Goal: Transaction & Acquisition: Purchase product/service

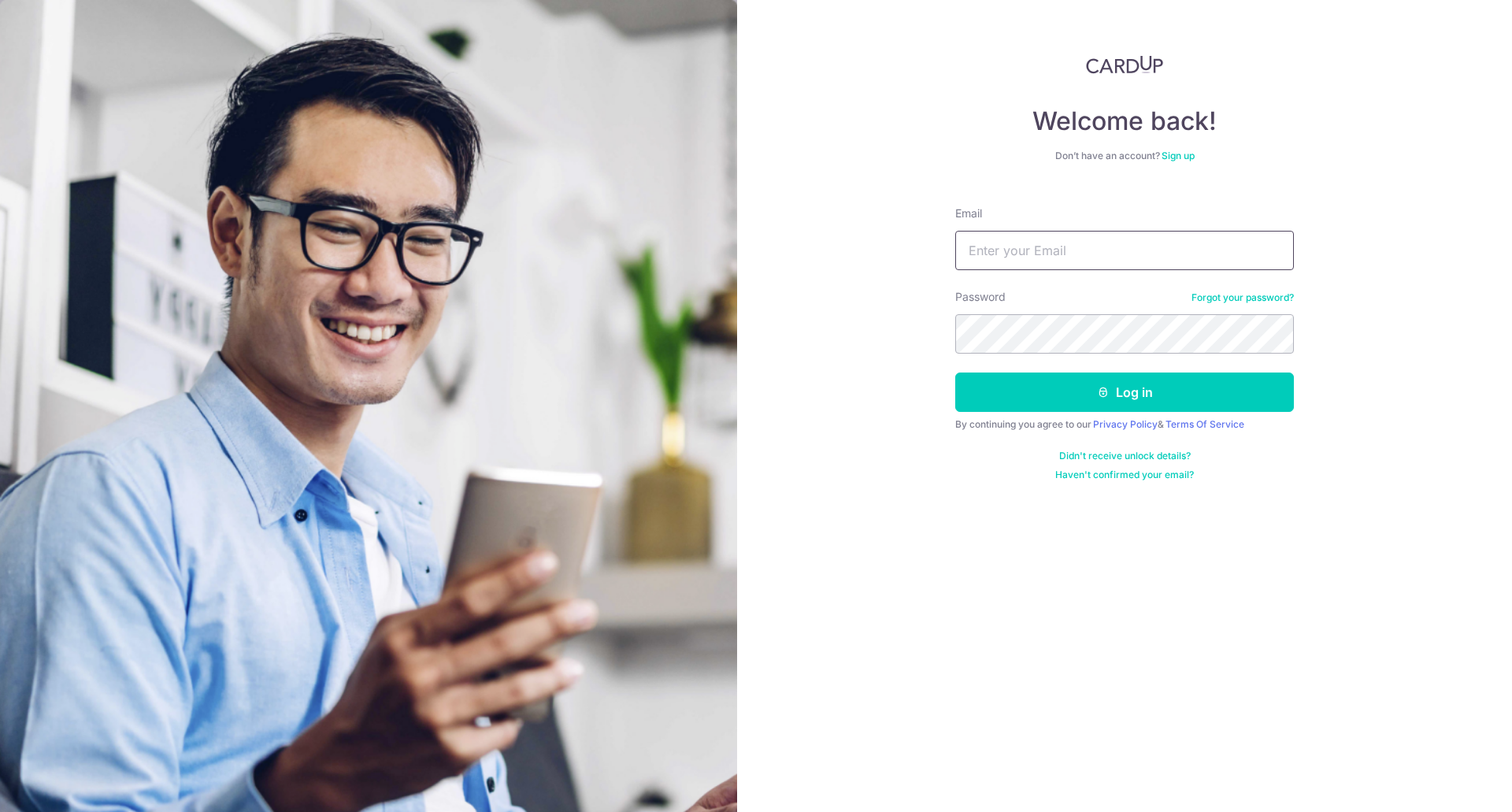
click at [1152, 252] on input "Email" at bounding box center [1124, 251] width 338 height 39
type input "s"
type input "saikiat.neo@gmail.com"
click at [955, 373] on button "Log in" at bounding box center [1124, 392] width 338 height 39
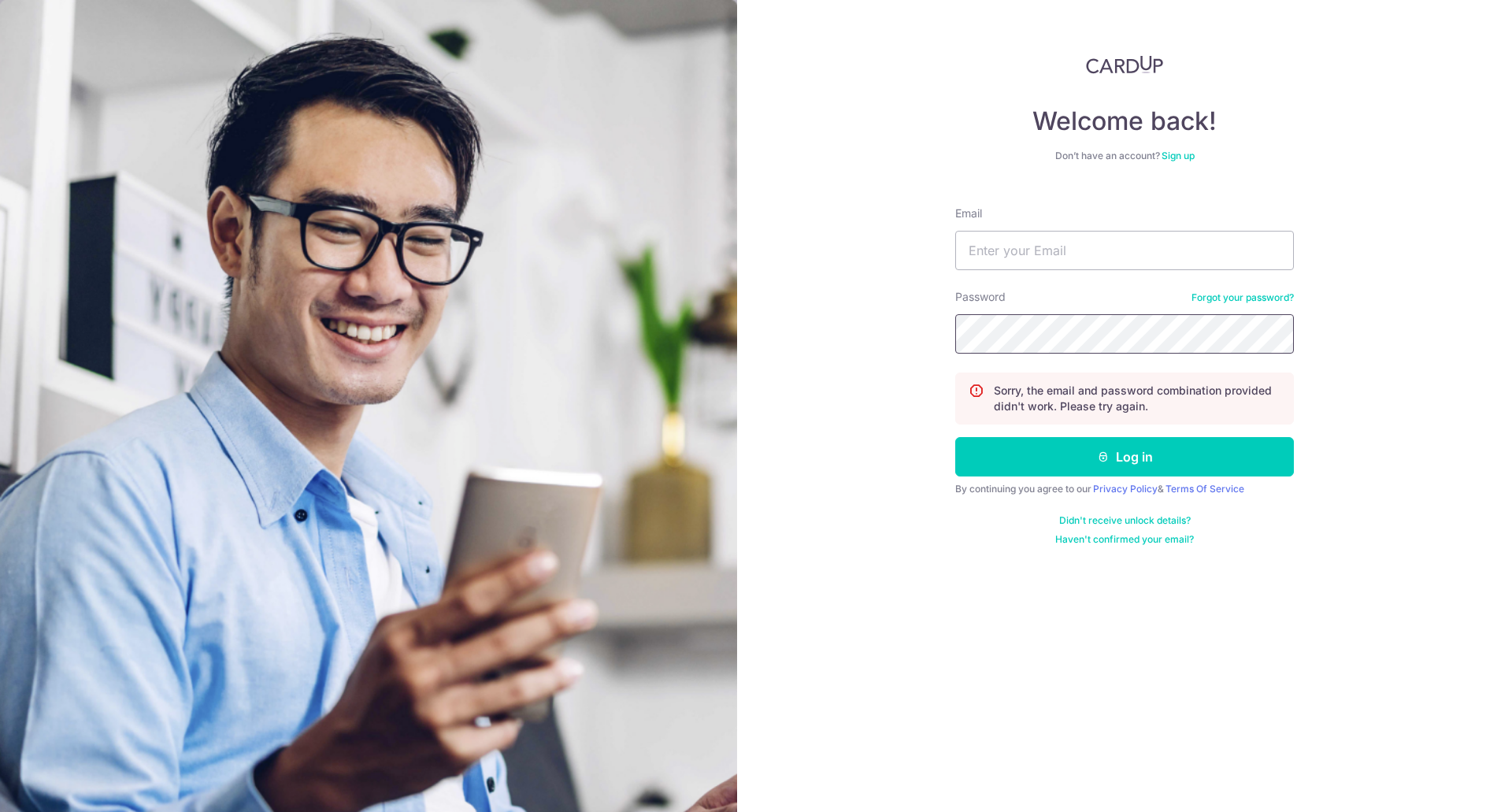
click at [955, 438] on button "Log in" at bounding box center [1124, 457] width 338 height 39
click at [1066, 468] on button "Log in" at bounding box center [1124, 457] width 338 height 39
click at [1119, 246] on input "Email" at bounding box center [1124, 251] width 338 height 39
type input "[EMAIL_ADDRESS][DOMAIN_NAME]"
click at [955, 438] on button "Log in" at bounding box center [1124, 457] width 338 height 39
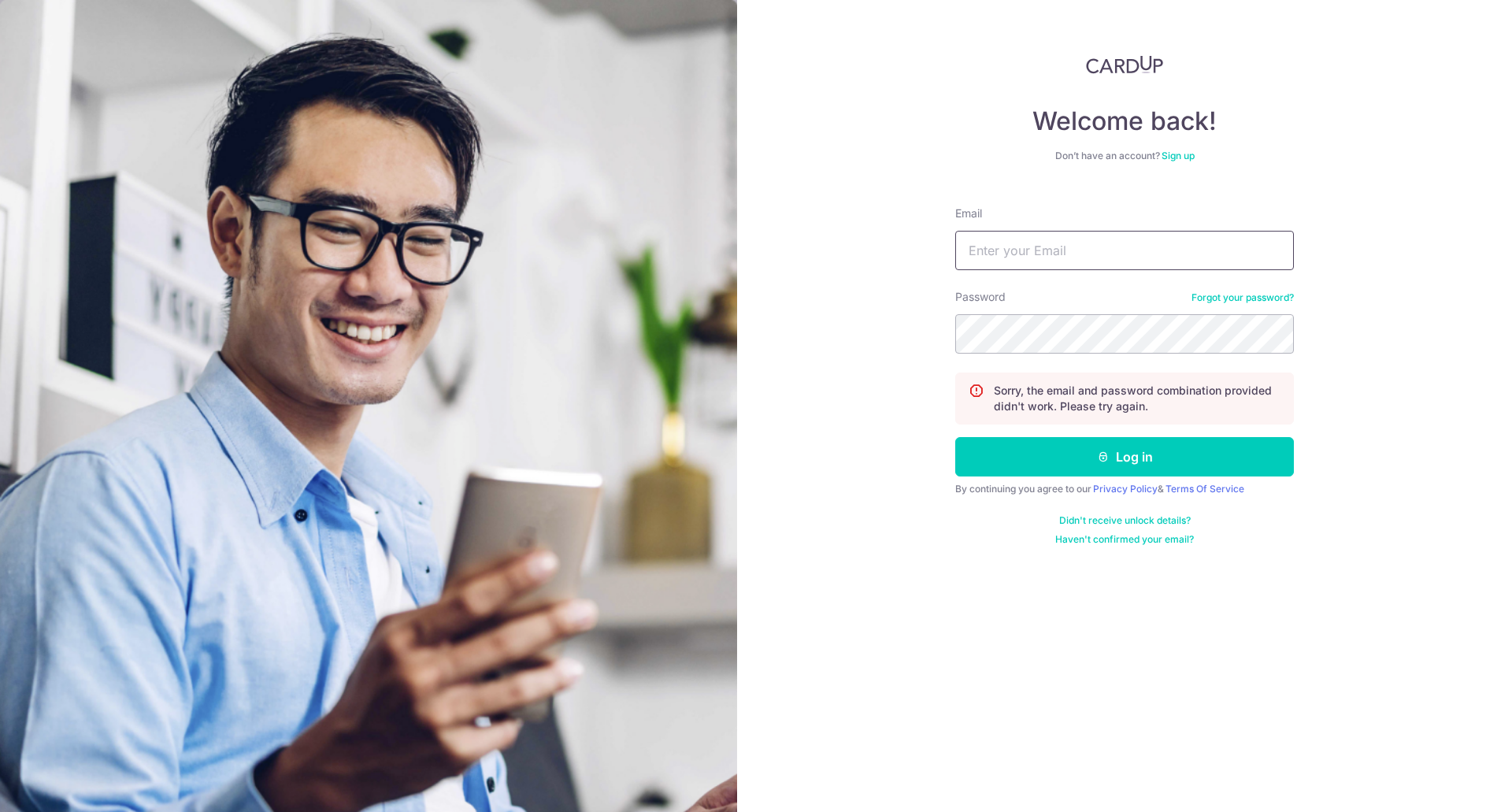
click at [1082, 264] on input "Email" at bounding box center [1124, 251] width 338 height 39
type input "[EMAIL_ADDRESS][DOMAIN_NAME]"
click at [955, 438] on button "Log in" at bounding box center [1124, 457] width 338 height 39
click at [1247, 296] on link "Forgot your password?" at bounding box center [1243, 297] width 102 height 12
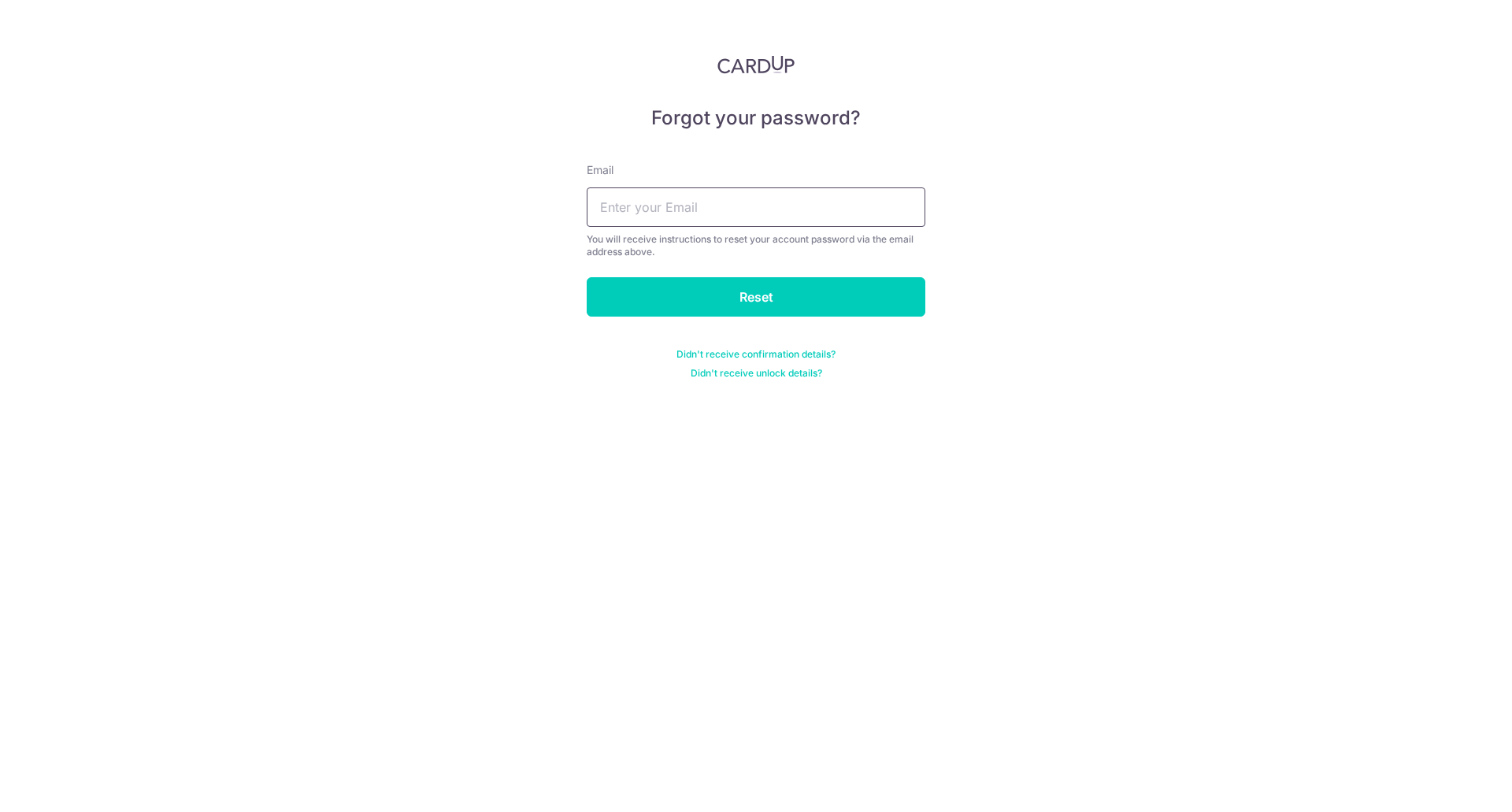
click at [904, 226] on input "text" at bounding box center [755, 207] width 338 height 39
type input "saikiat.neo@gmail.com"
click at [586, 277] on input "Reset" at bounding box center [755, 297] width 338 height 39
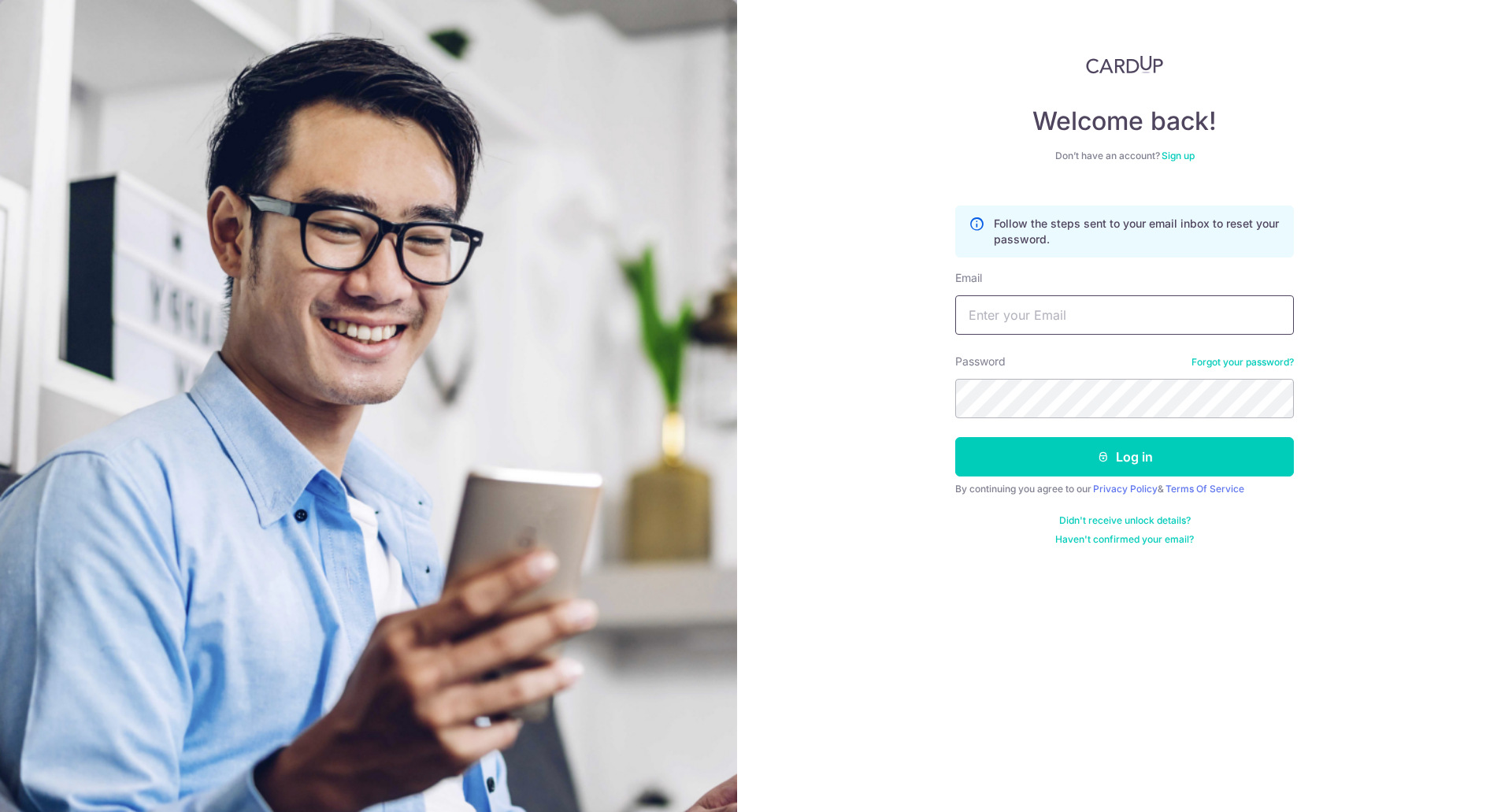
click at [1131, 313] on input "Email" at bounding box center [1124, 315] width 338 height 39
type input "[EMAIL_ADDRESS][DOMAIN_NAME]"
click at [955, 438] on button "Log in" at bounding box center [1124, 457] width 338 height 39
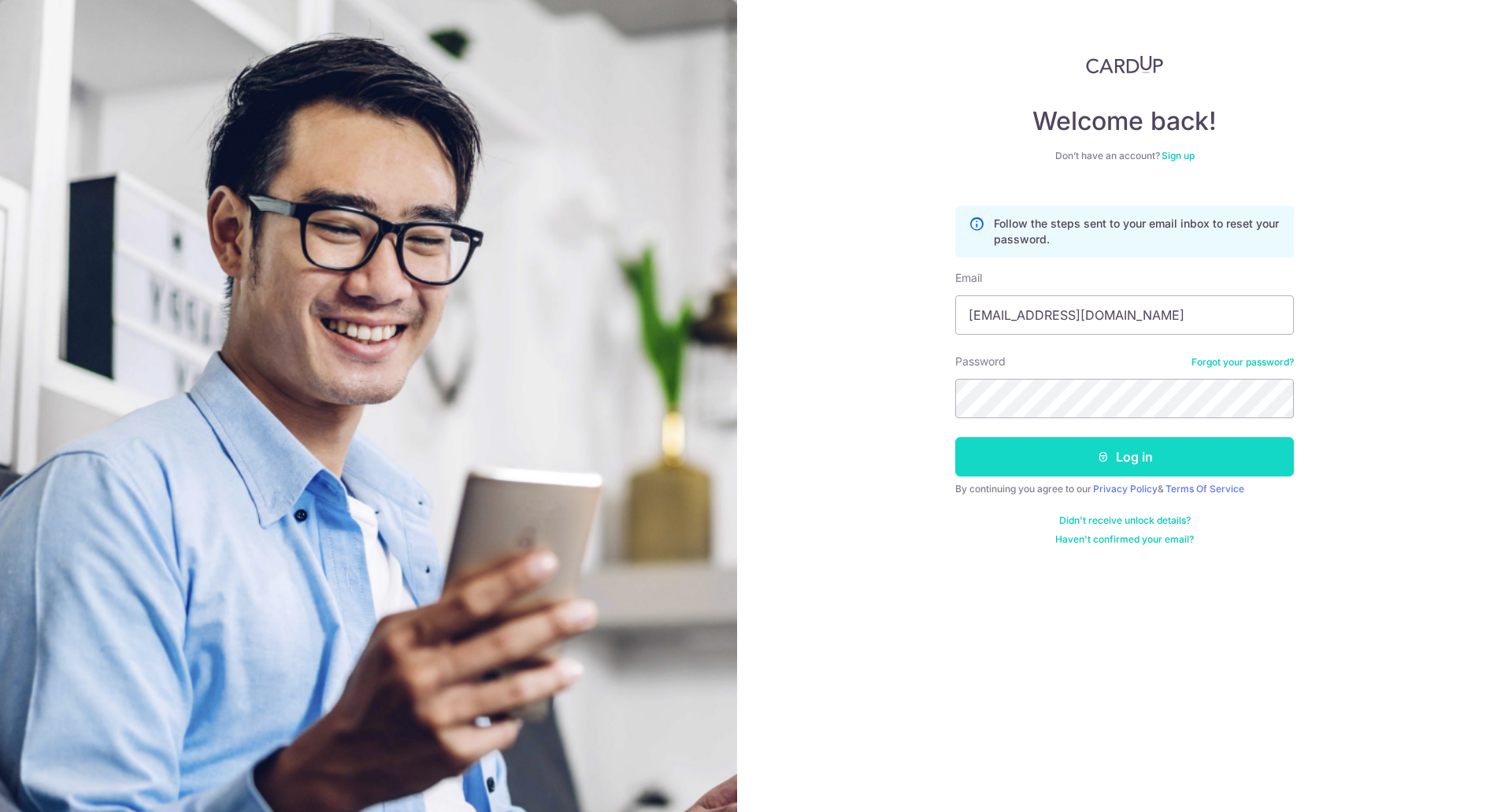
click at [1206, 465] on button "Log in" at bounding box center [1124, 457] width 338 height 39
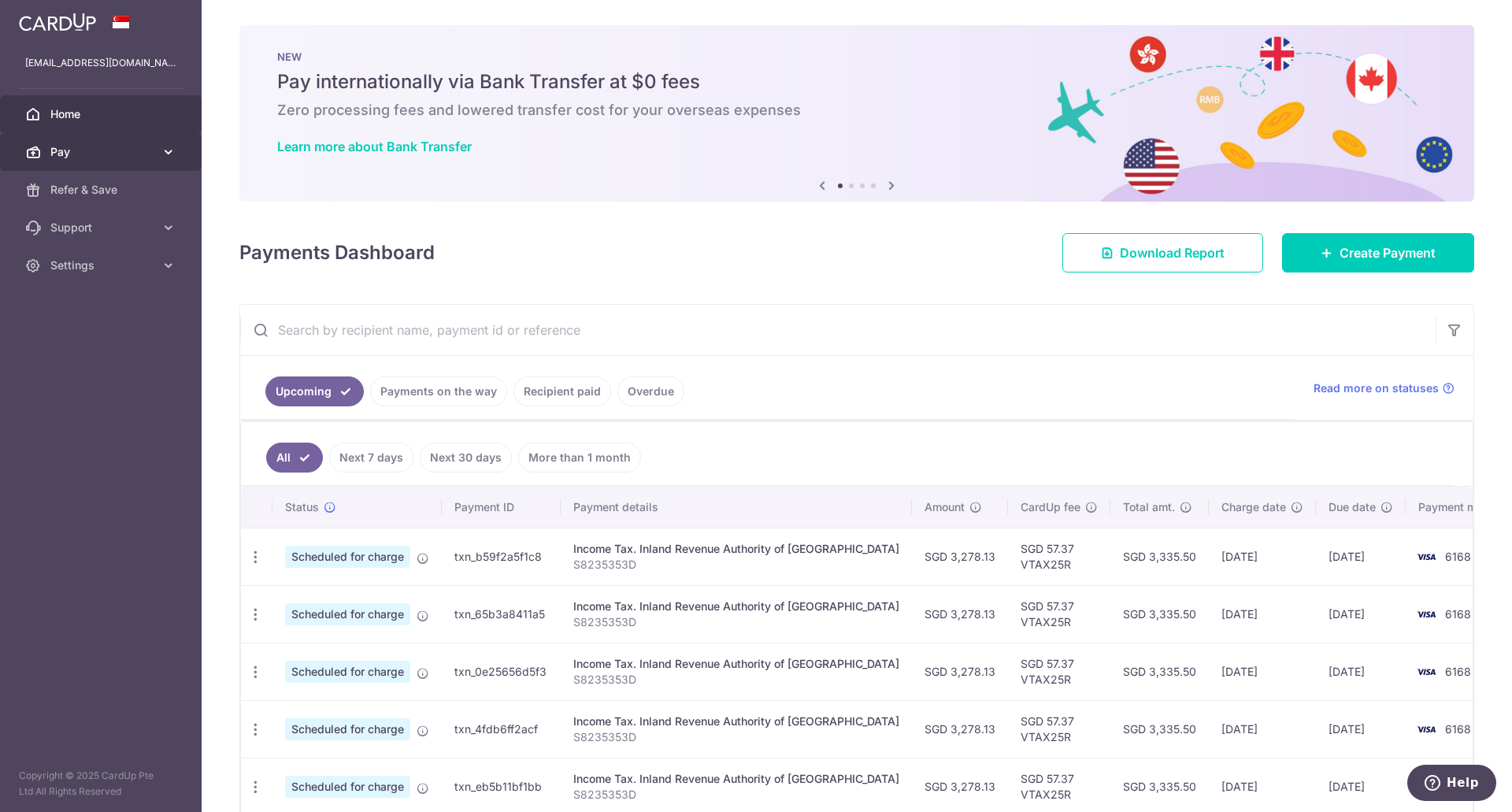
click at [106, 157] on span "Pay" at bounding box center [102, 152] width 104 height 16
click at [161, 157] on icon at bounding box center [168, 152] width 16 height 16
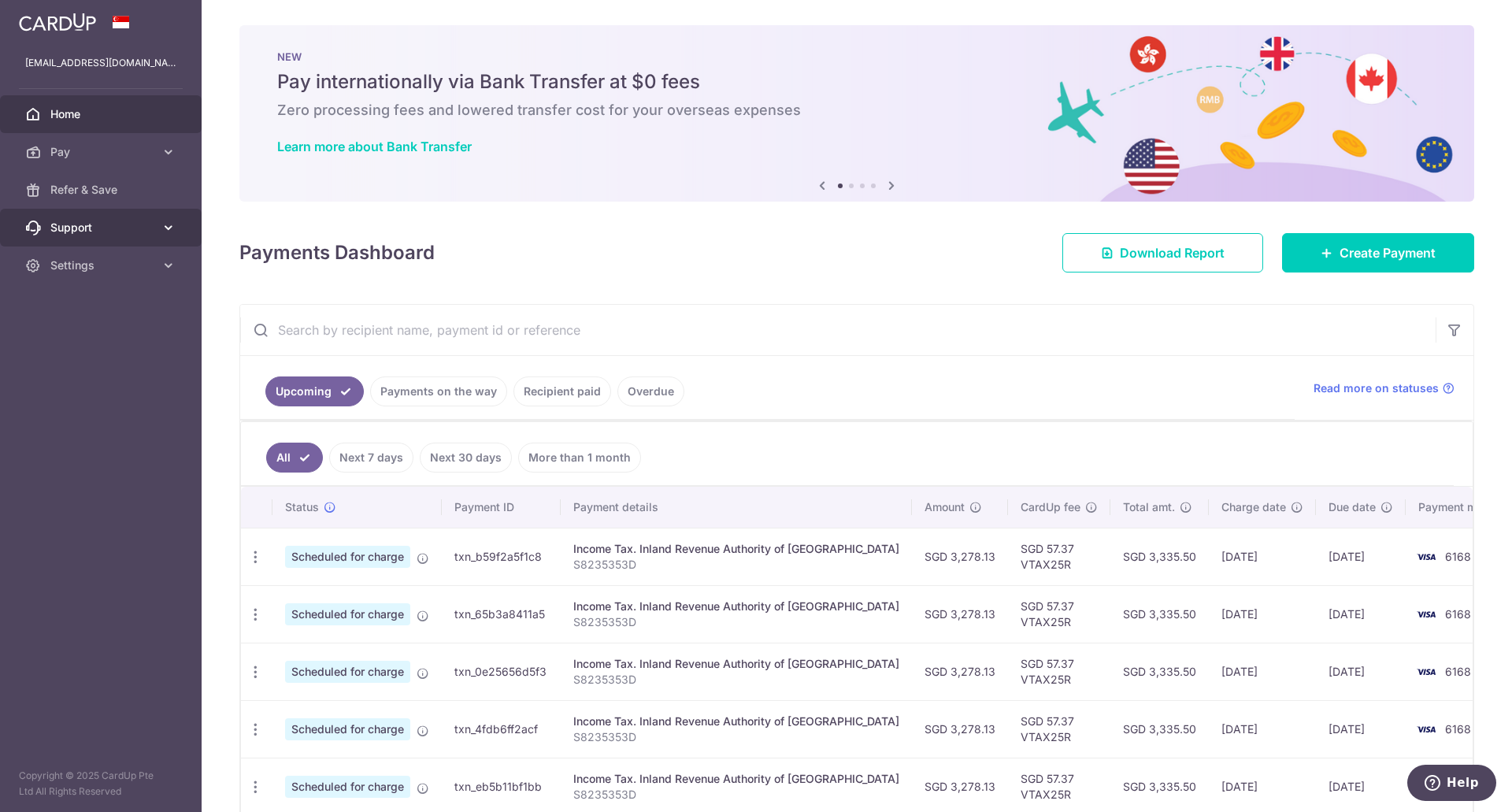
click at [161, 239] on link "Support" at bounding box center [101, 228] width 201 height 38
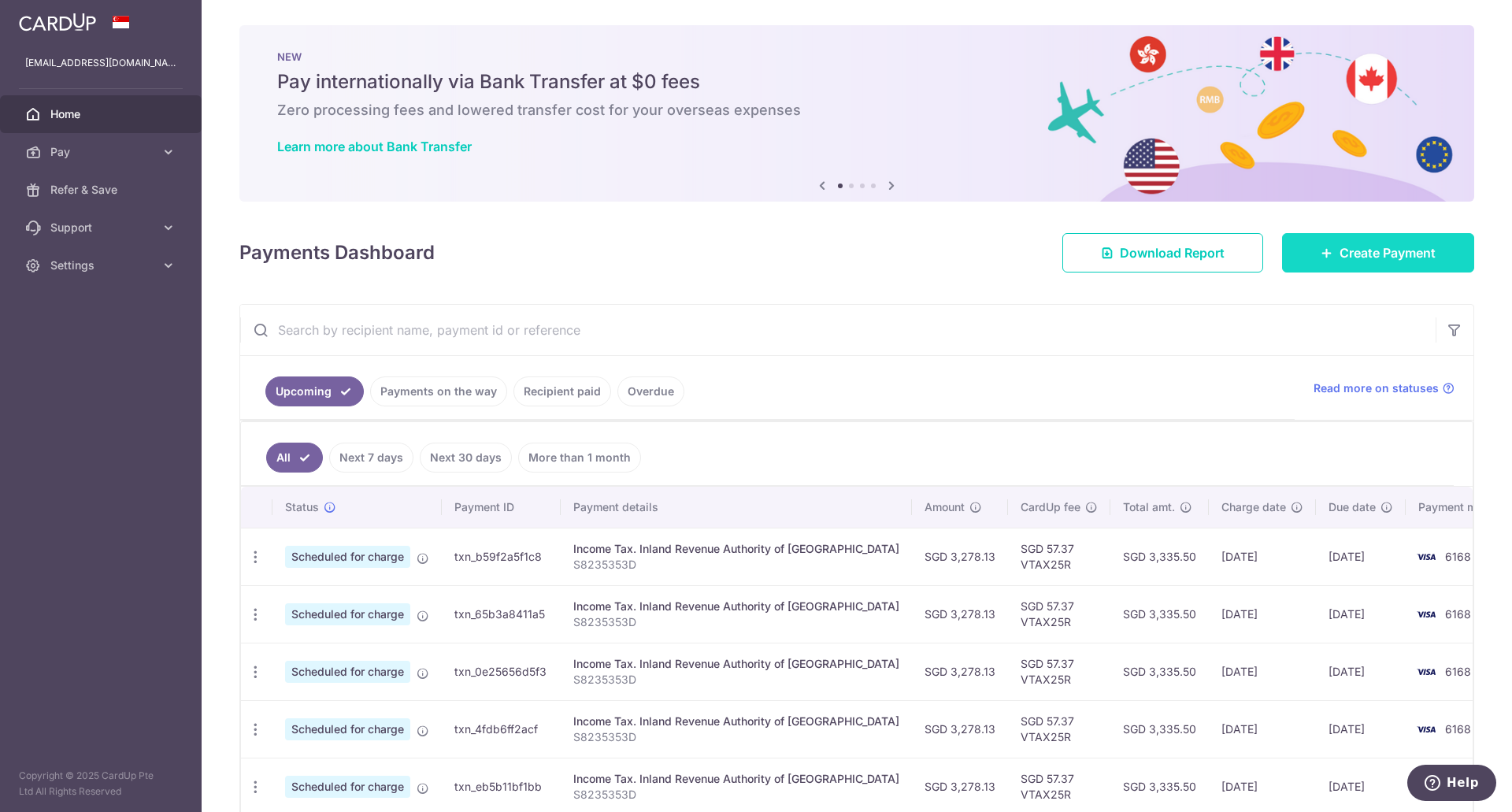
click at [1447, 265] on link "Create Payment" at bounding box center [1378, 253] width 192 height 39
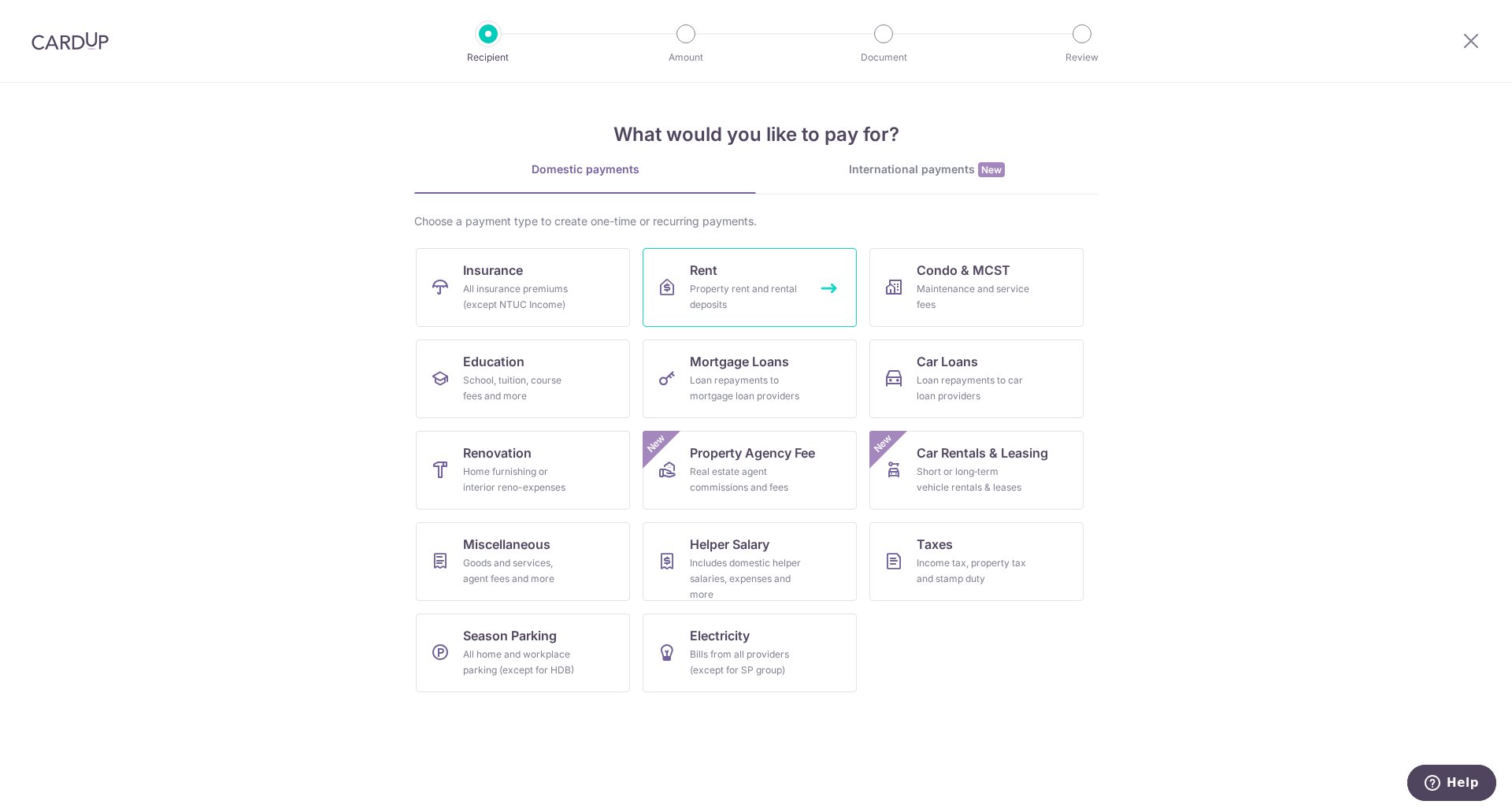
click at [727, 310] on div "Property rent and rental deposits" at bounding box center [746, 297] width 113 height 31
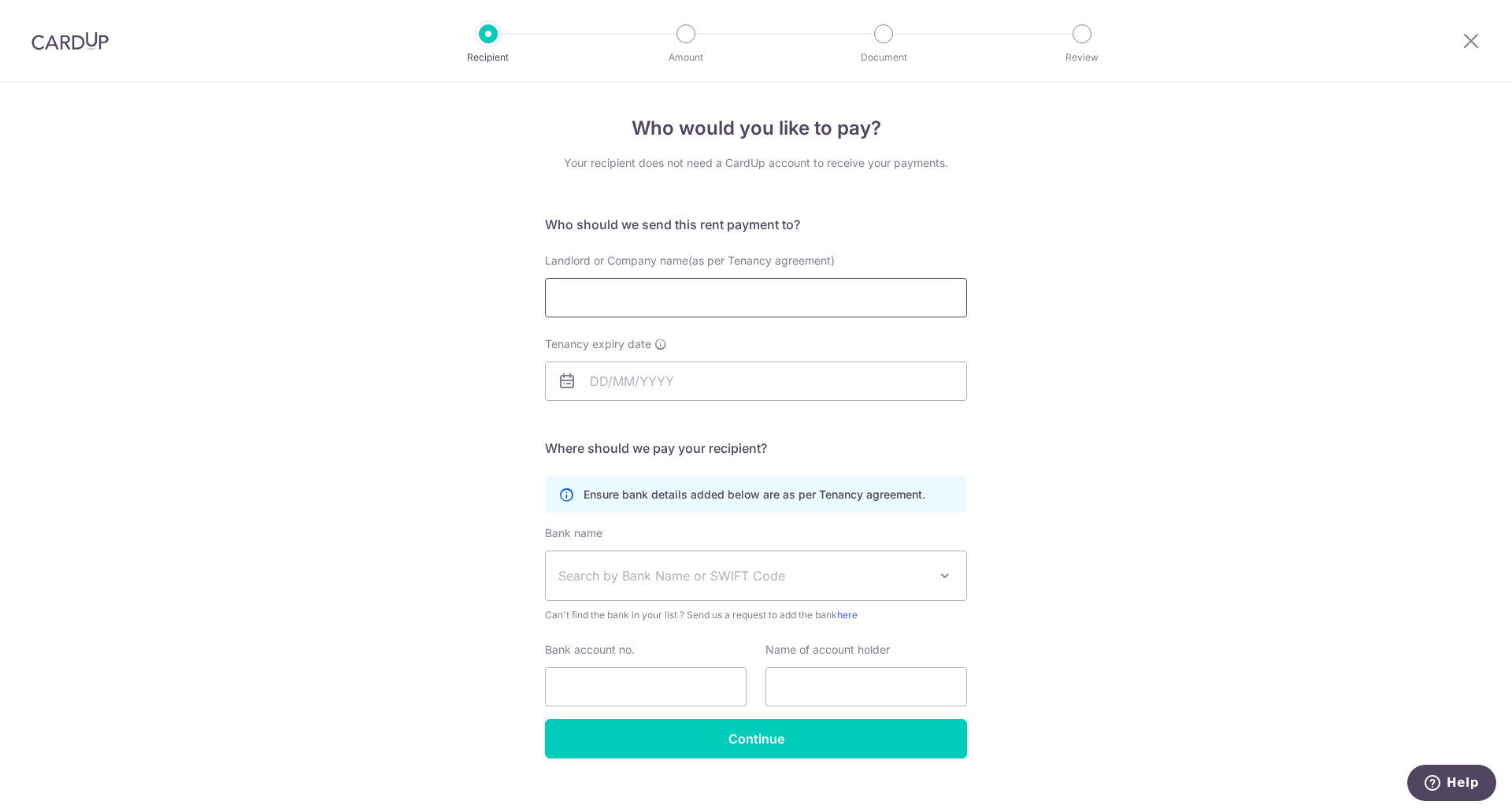
click at [901, 292] on input "Landlord or Company name(as per Tenancy agreement)" at bounding box center [755, 297] width 422 height 39
click at [688, 312] on input "Landlord or Company name(as per Tenancy agreement)" at bounding box center [755, 297] width 422 height 39
click at [875, 294] on input "Landlord or Company name(as per Tenancy agreement)" at bounding box center [755, 297] width 422 height 39
type input "o"
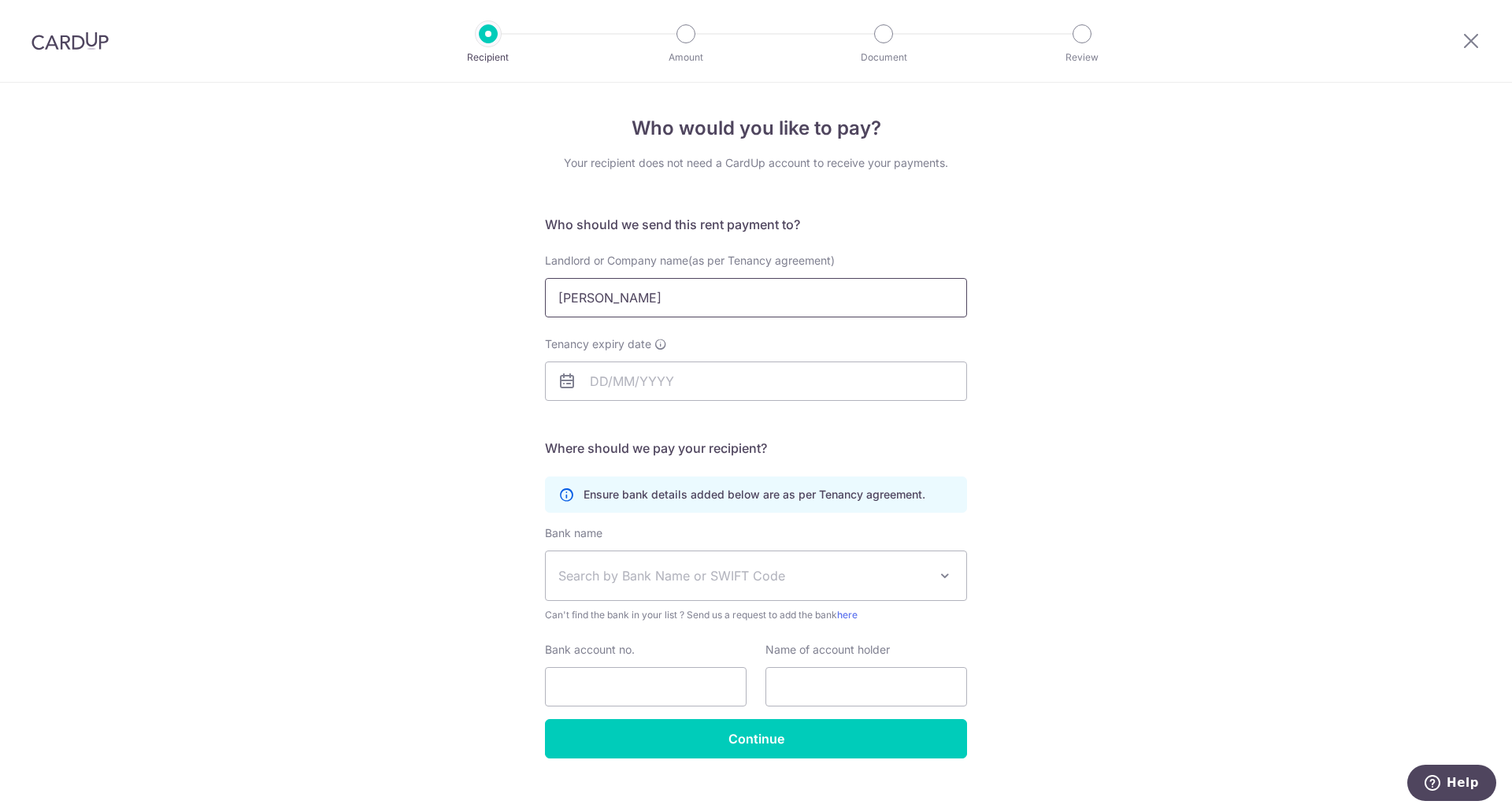
type input "[PERSON_NAME]"
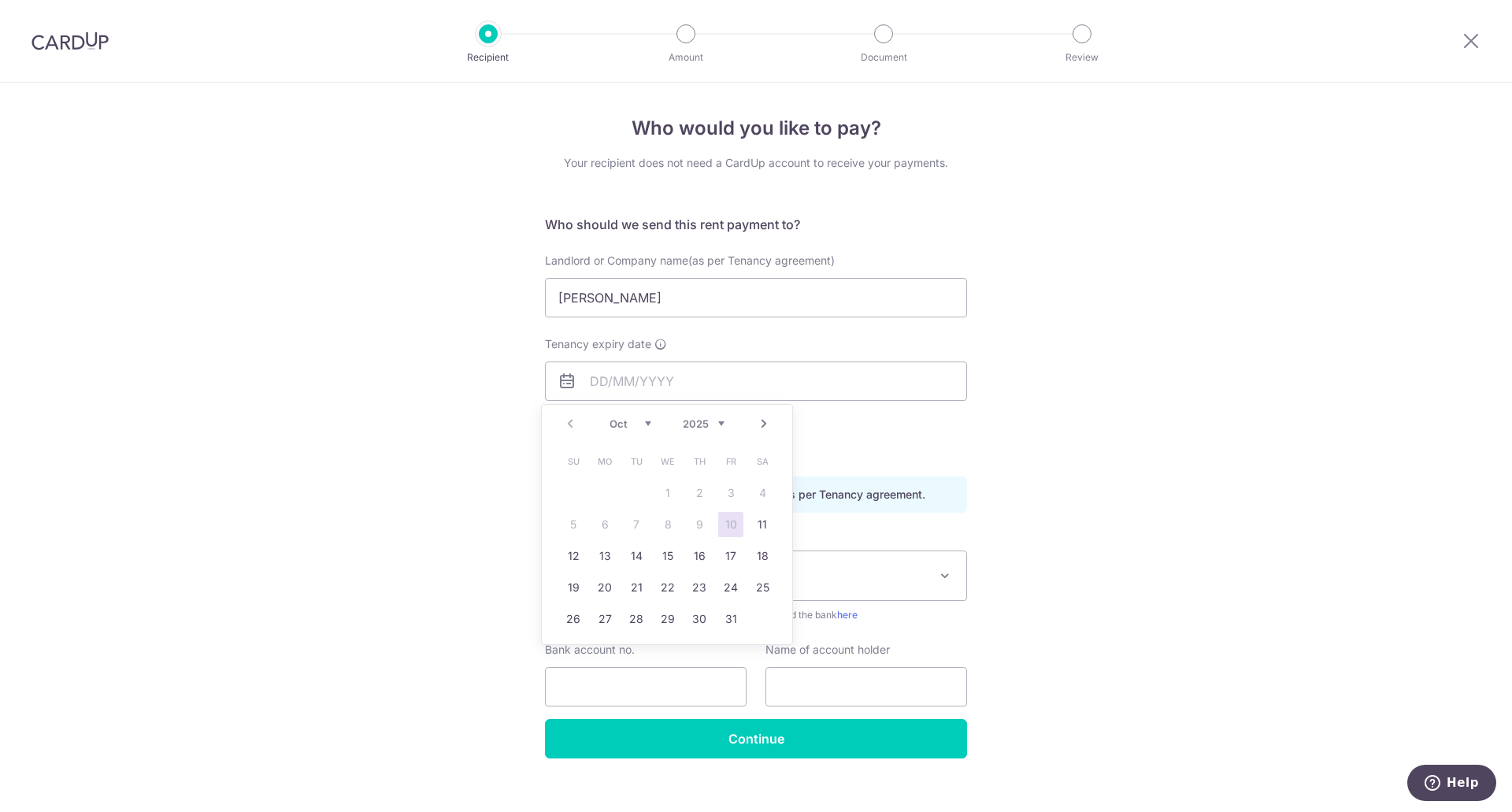
click at [763, 431] on link "Next" at bounding box center [763, 424] width 19 height 19
click at [668, 627] on link "31" at bounding box center [668, 619] width 25 height 25
type input "[DATE]"
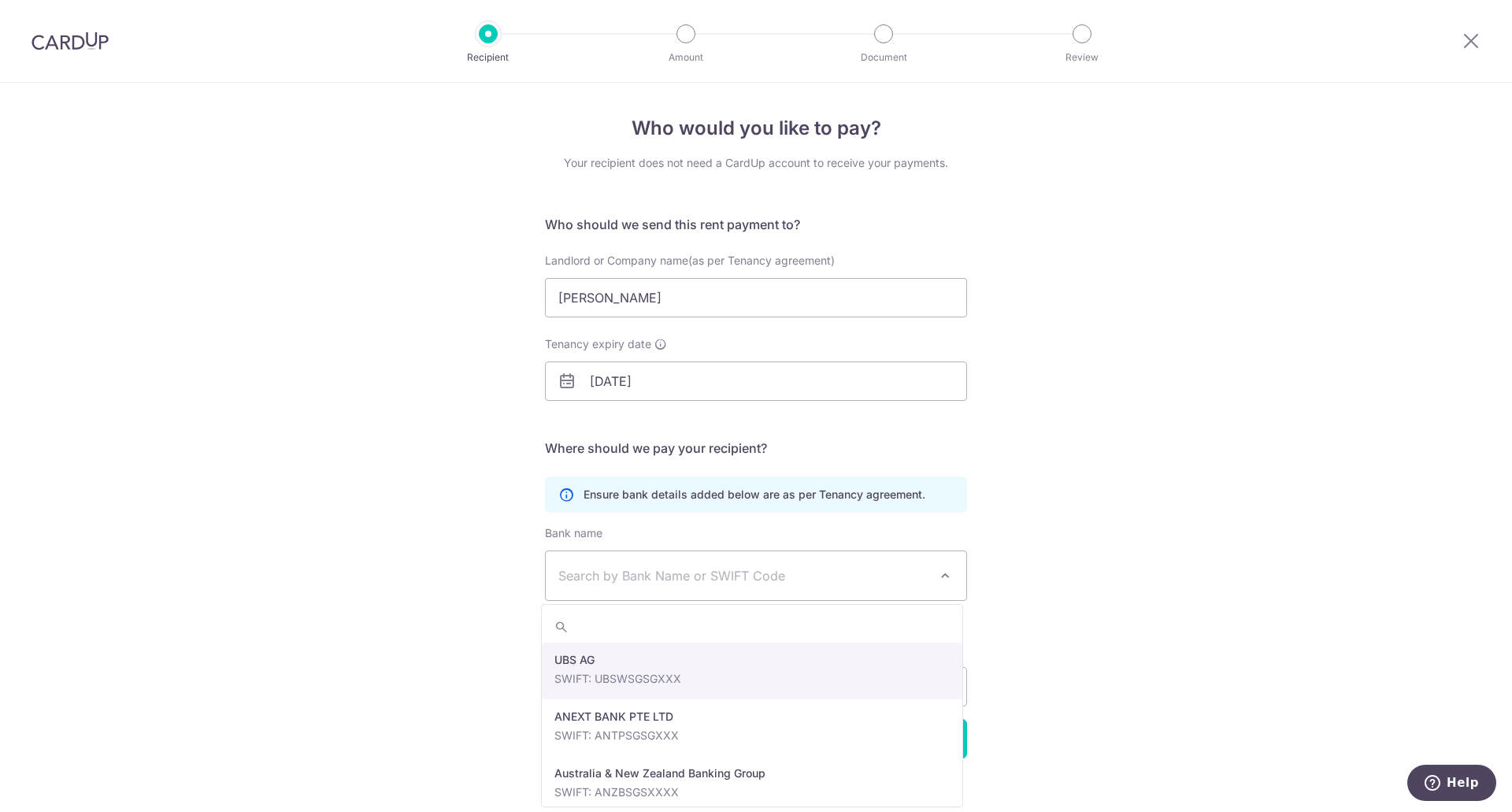
click at [722, 569] on span "Search by Bank Name or SWIFT Code" at bounding box center [744, 575] width 370 height 19
type input "dbs"
select select "6"
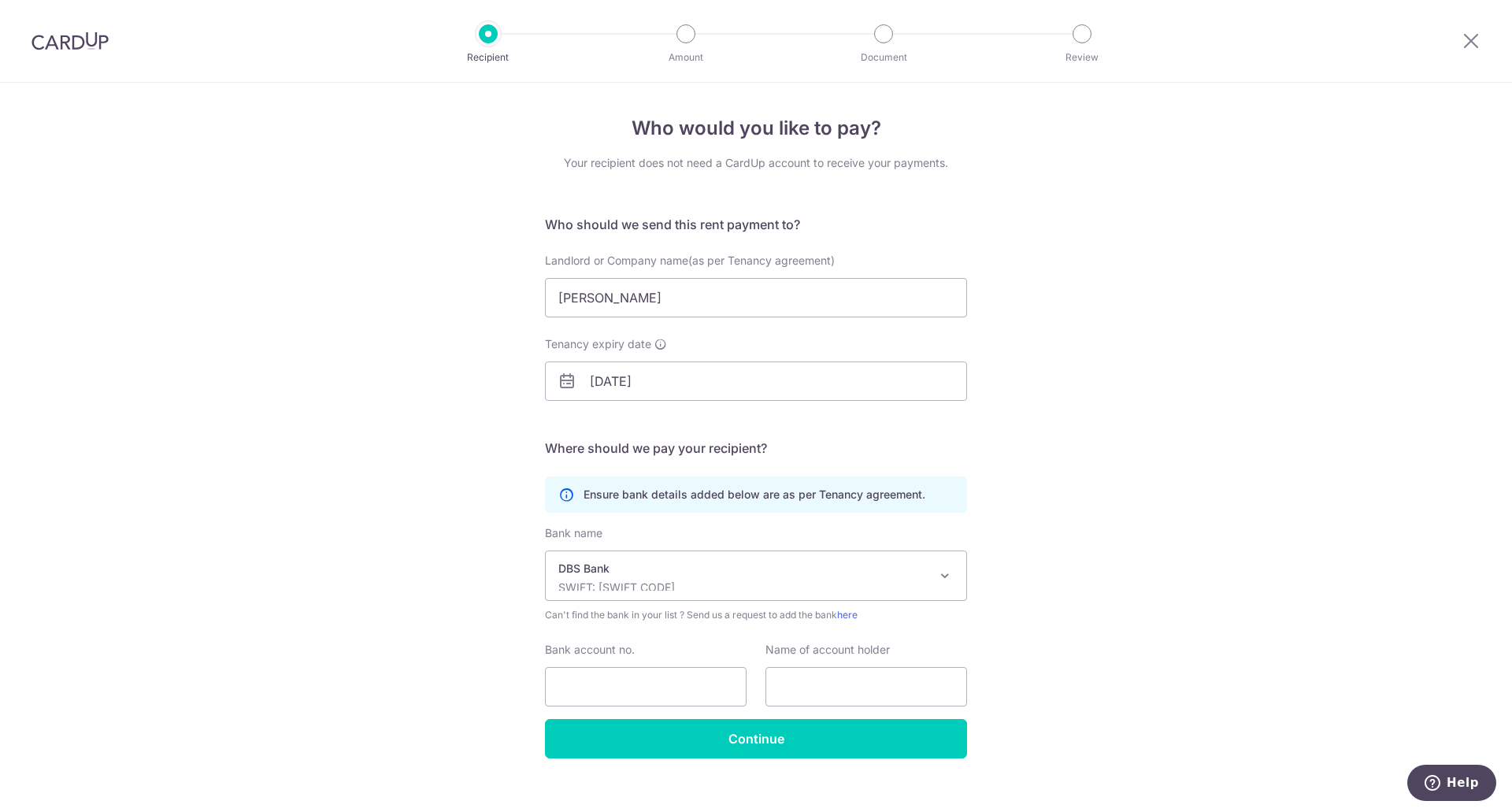
click at [852, 593] on span "DBS Bank SWIFT: DBSSSGSGXXX" at bounding box center [755, 576] width 420 height 49
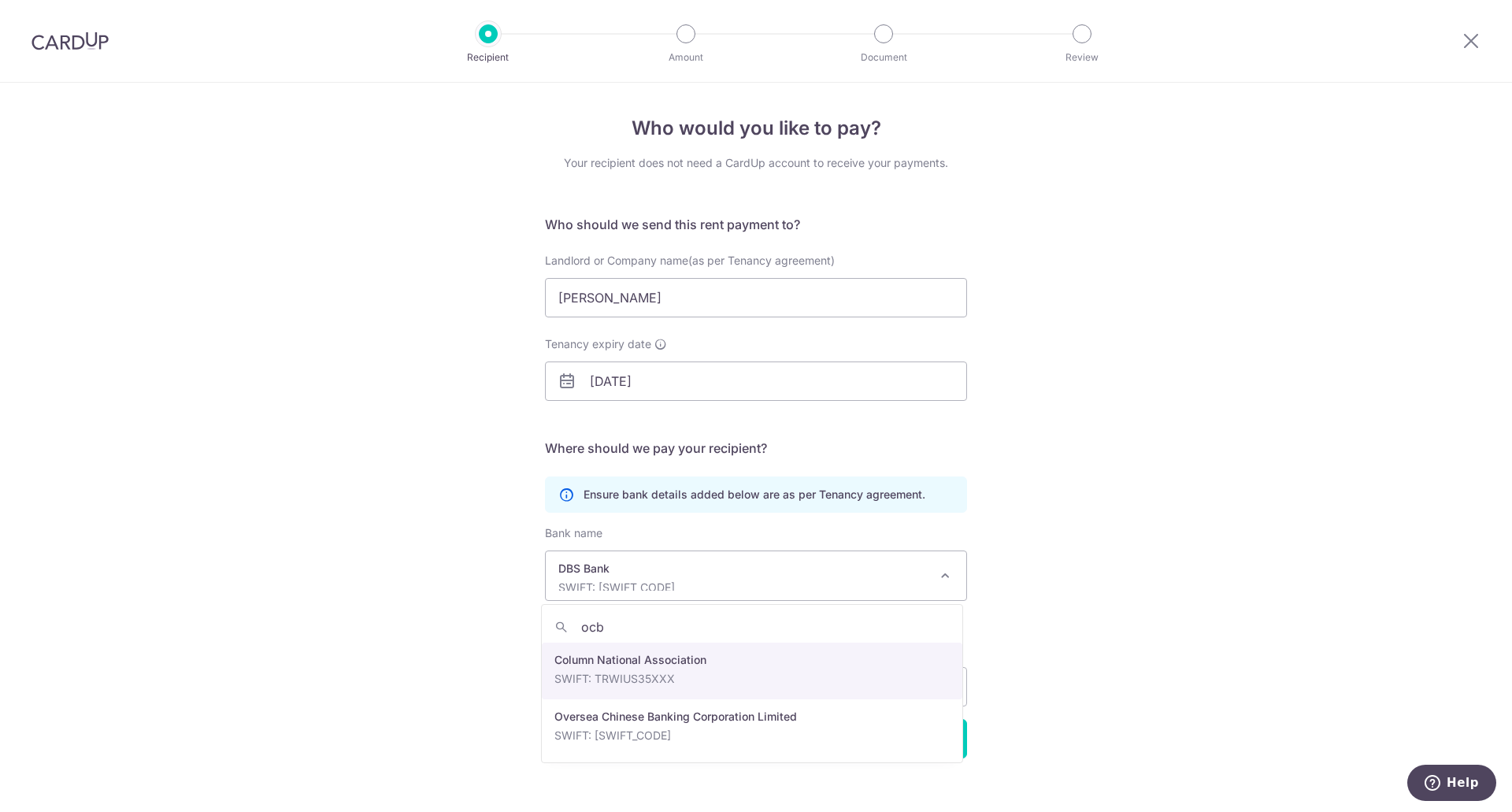
type input "ocbc"
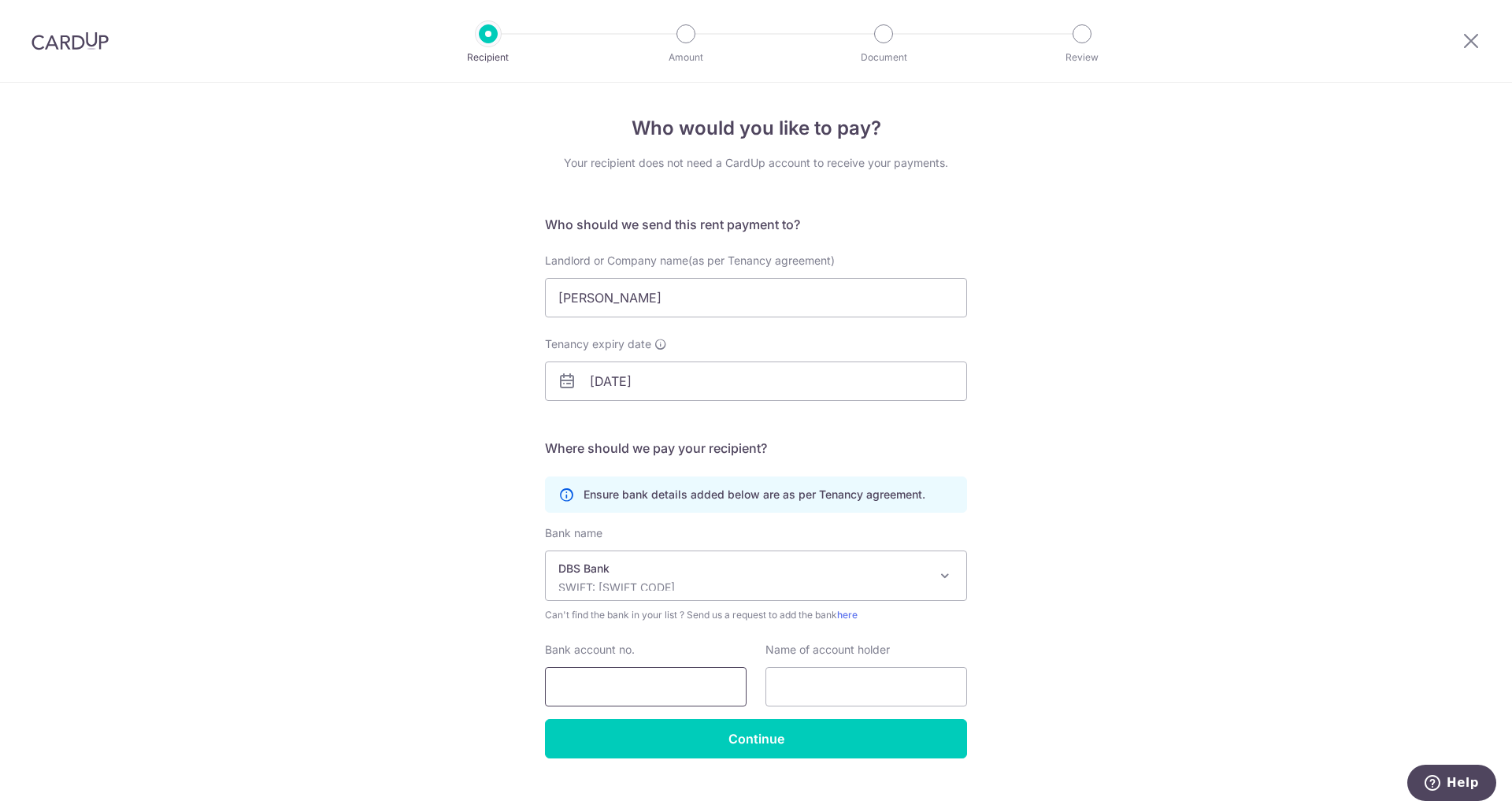
click at [701, 671] on input "Bank account no." at bounding box center [645, 687] width 201 height 39
type input "543342760001"
click at [817, 680] on input "text" at bounding box center [866, 687] width 201 height 39
type input "Ong Li Ping"
click at [581, 693] on input "543342760001" at bounding box center [645, 687] width 201 height 39
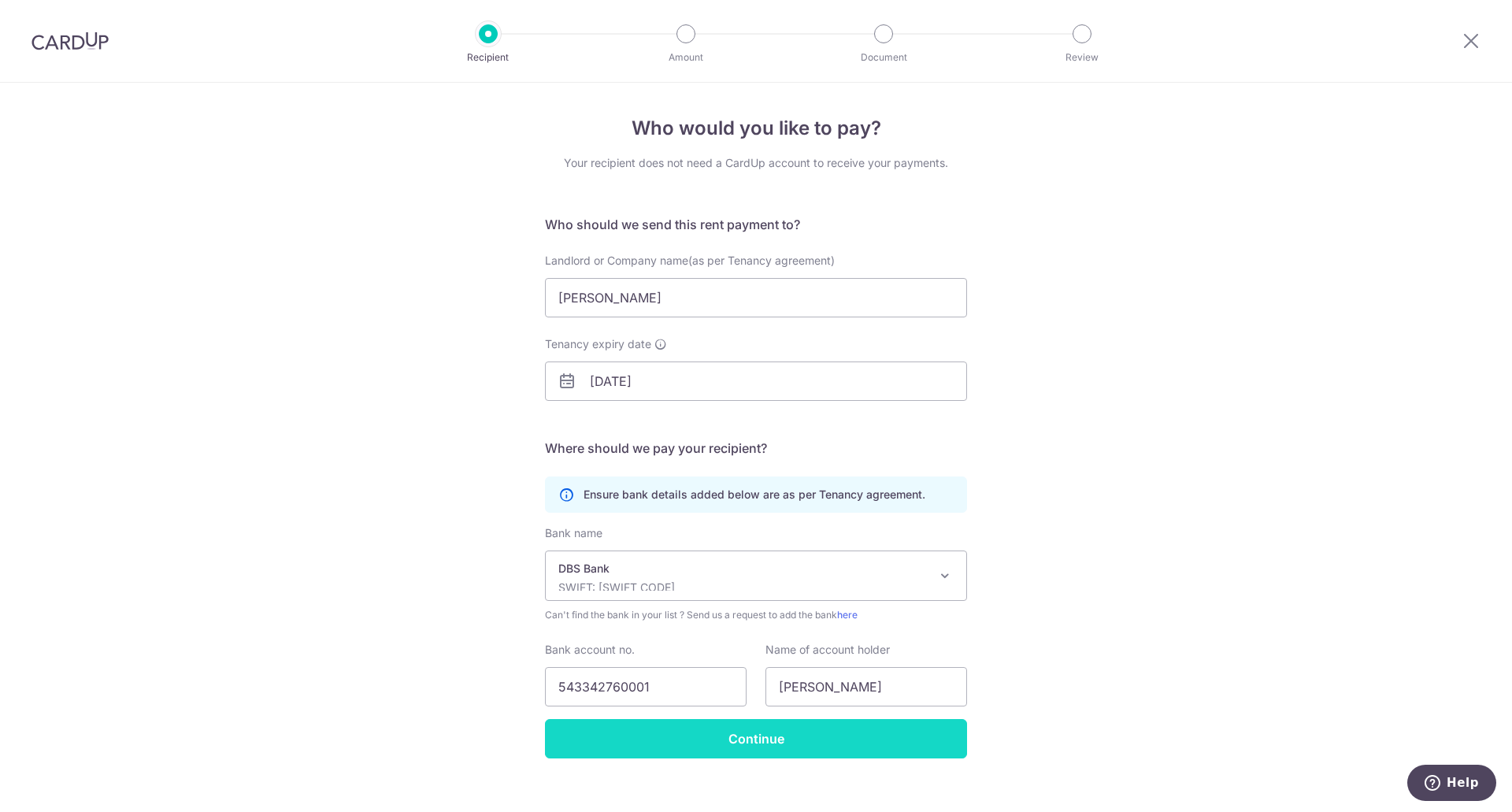
click at [871, 737] on input "Continue" at bounding box center [755, 739] width 422 height 39
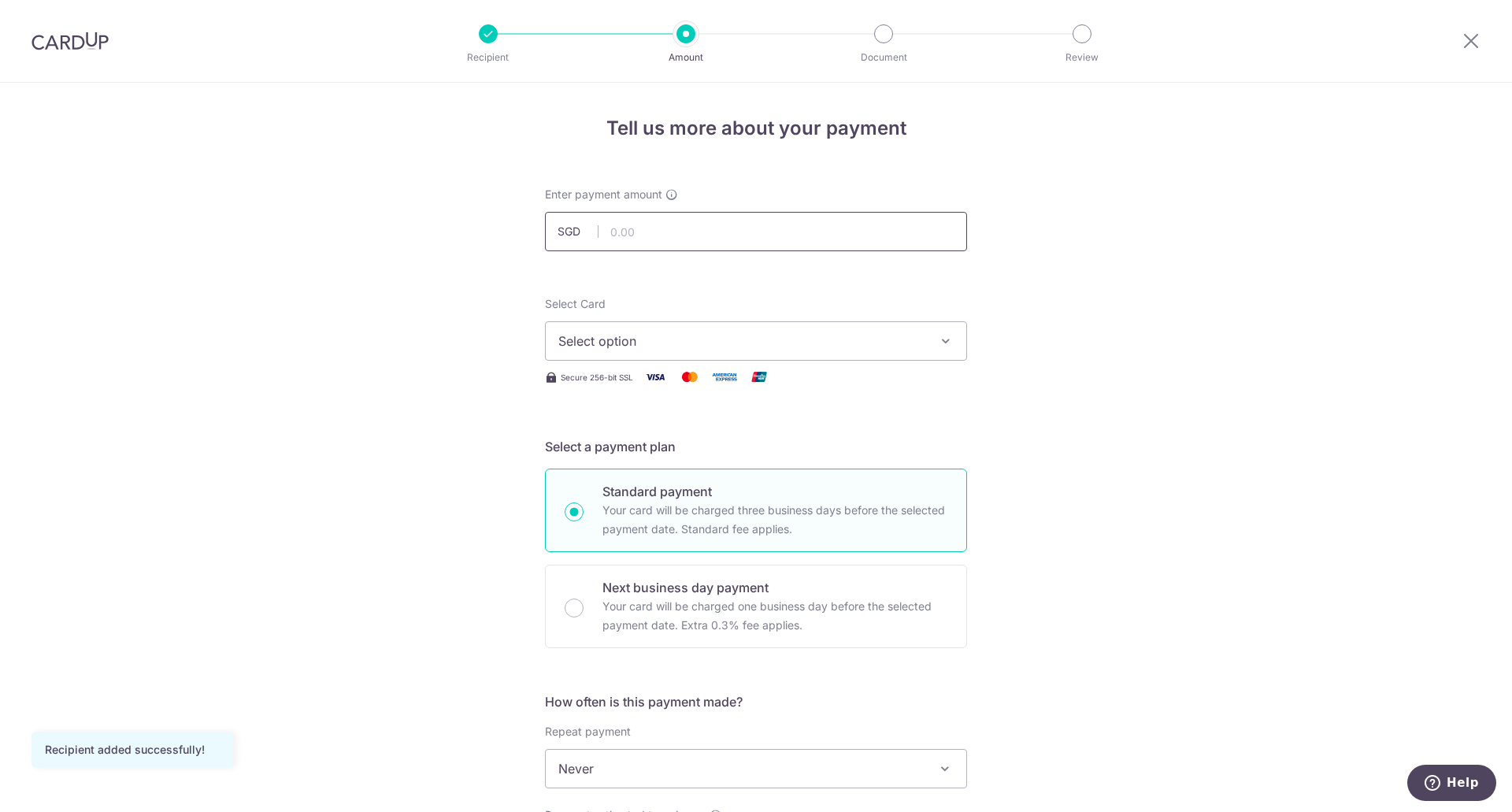
click at [689, 234] on input "text" at bounding box center [755, 232] width 422 height 39
click at [1006, 258] on div "Tell us more about your payment Enter payment amount SGD 3000 Recipient added s…" at bounding box center [756, 795] width 1512 height 1425
type input "3,000.00"
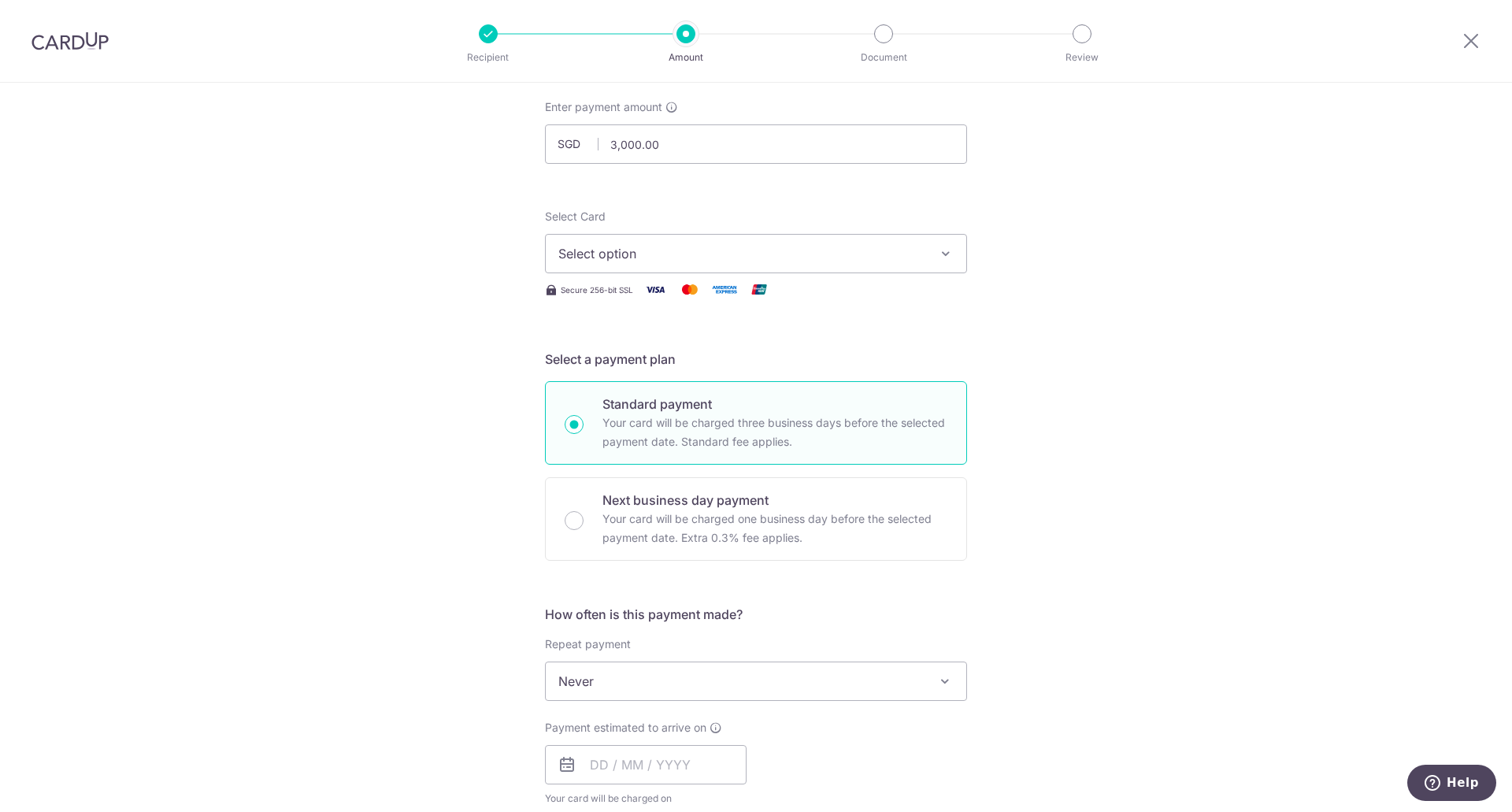
scroll to position [79, 0]
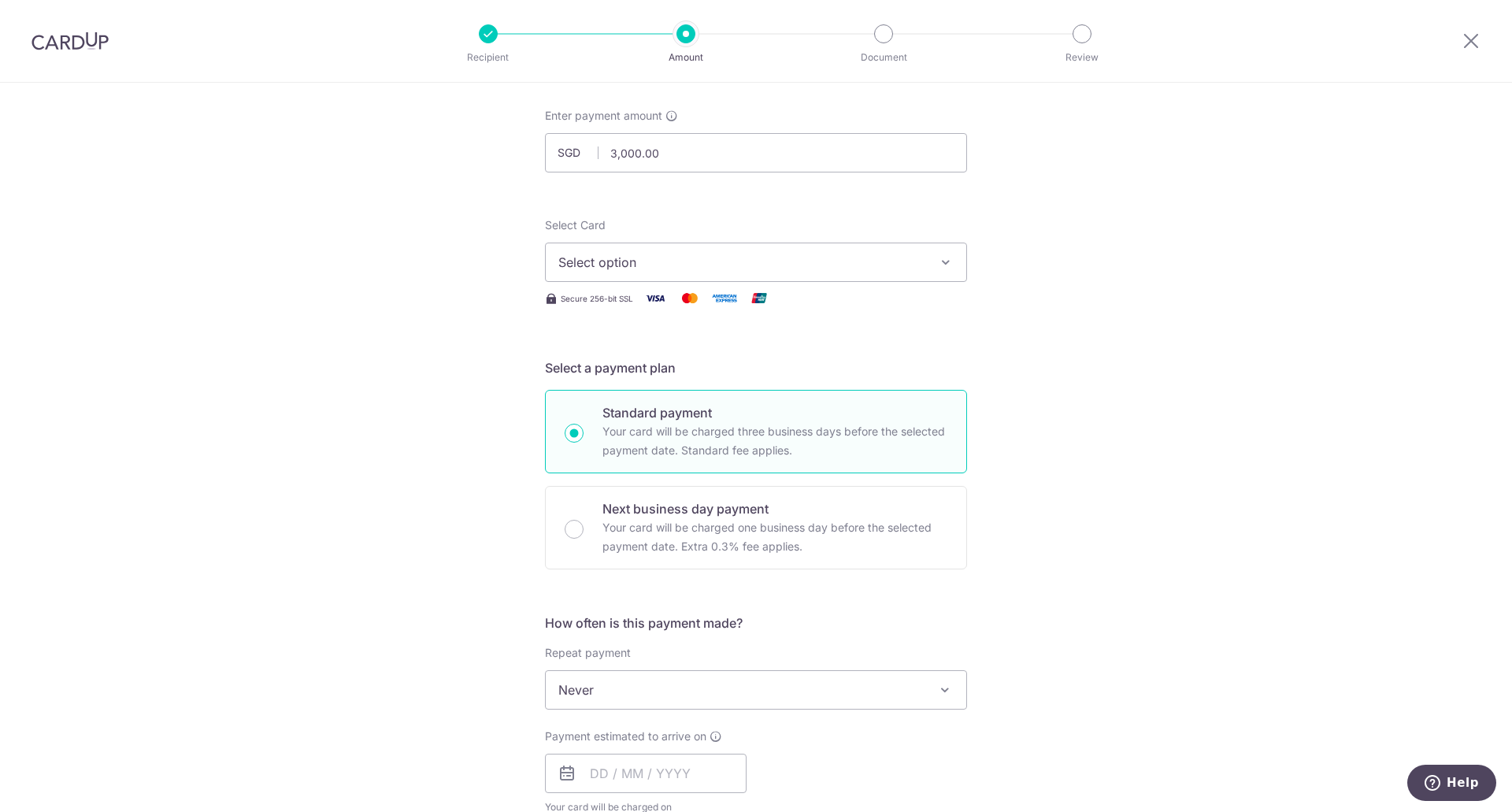
click at [922, 261] on button "Select option" at bounding box center [755, 262] width 422 height 39
click at [834, 358] on link "**** 6168" at bounding box center [755, 375] width 420 height 38
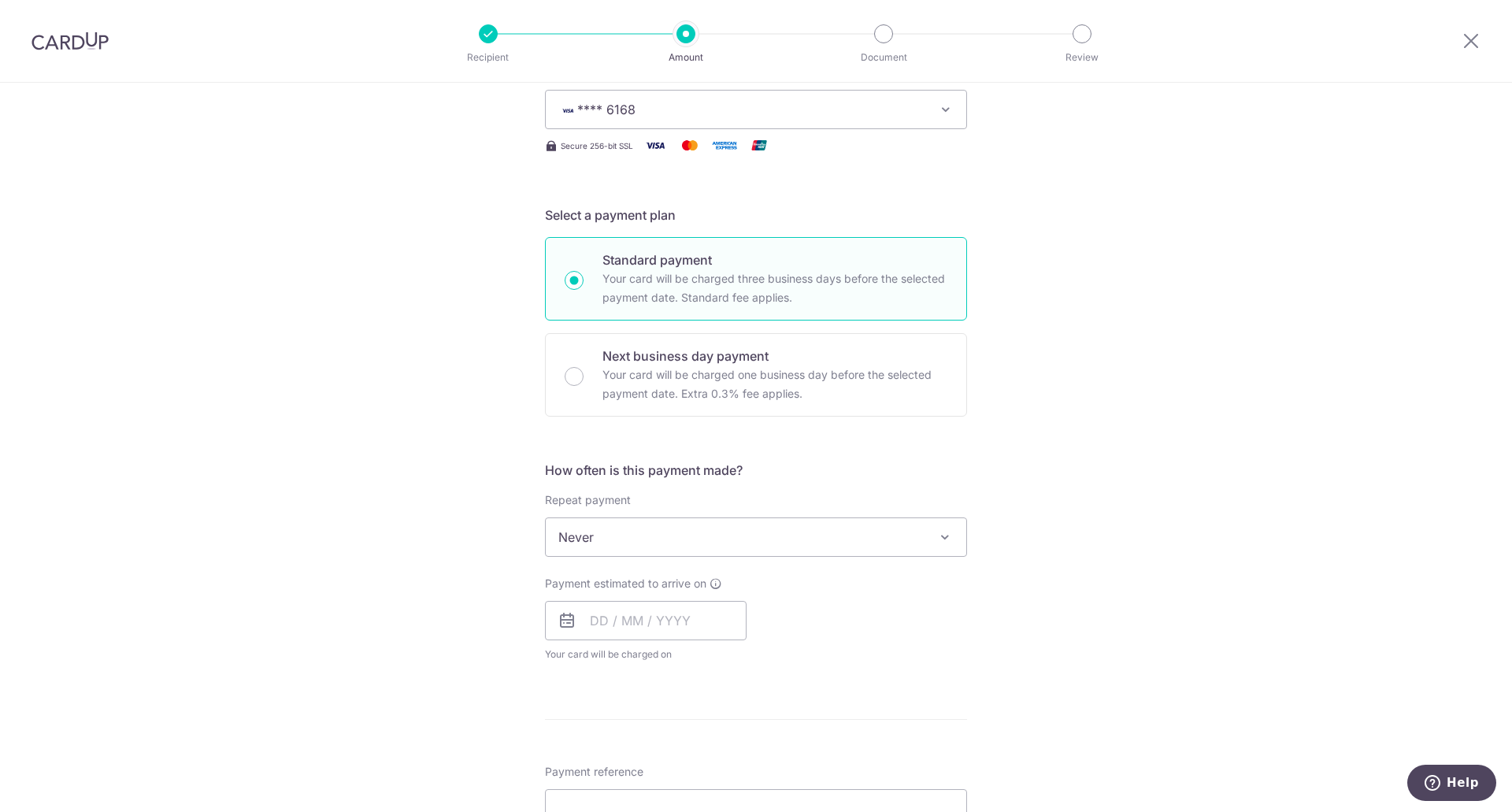
scroll to position [236, 0]
click at [944, 526] on span at bounding box center [944, 532] width 19 height 19
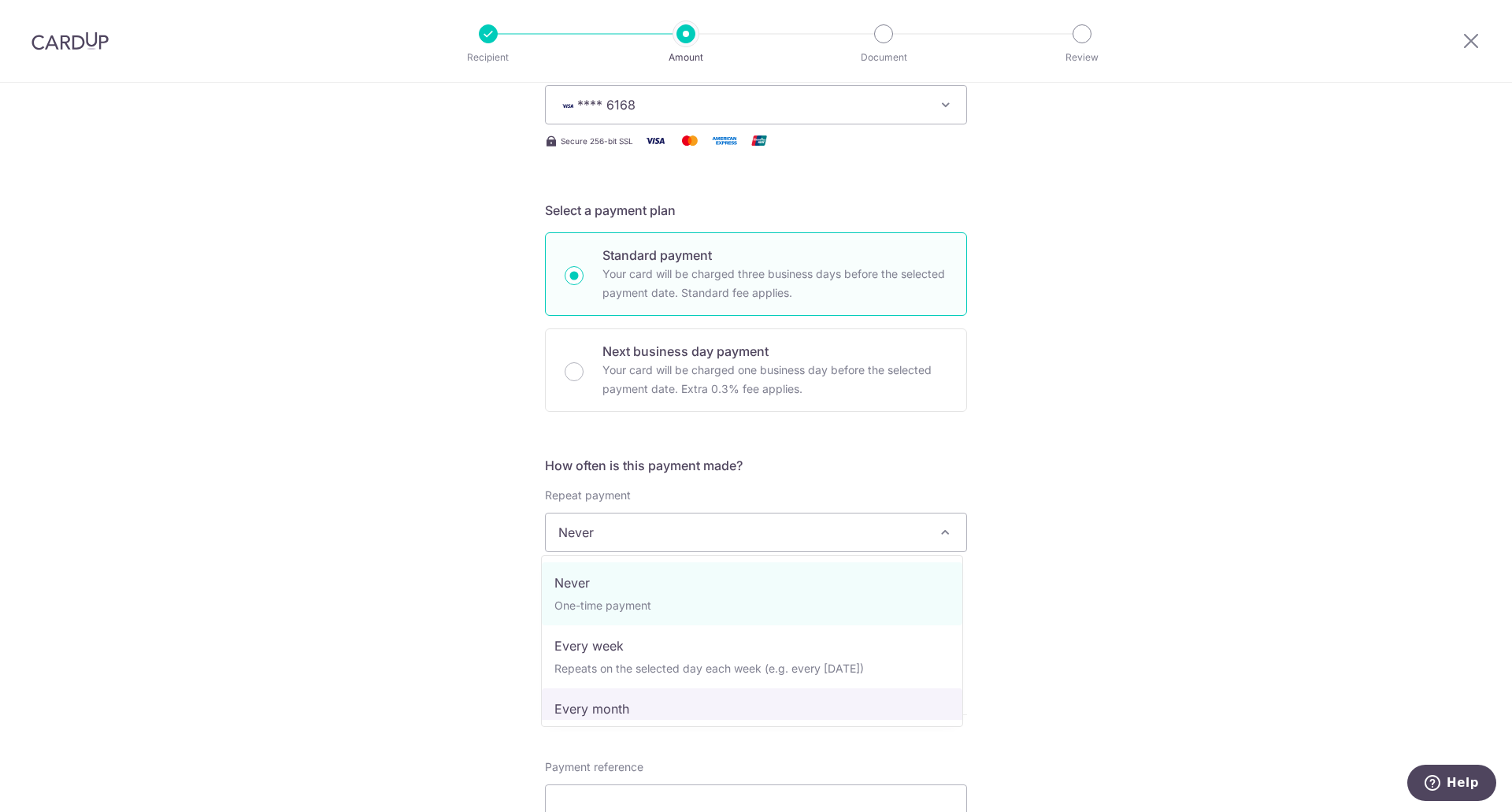
select select "3"
type input "31/12/2025"
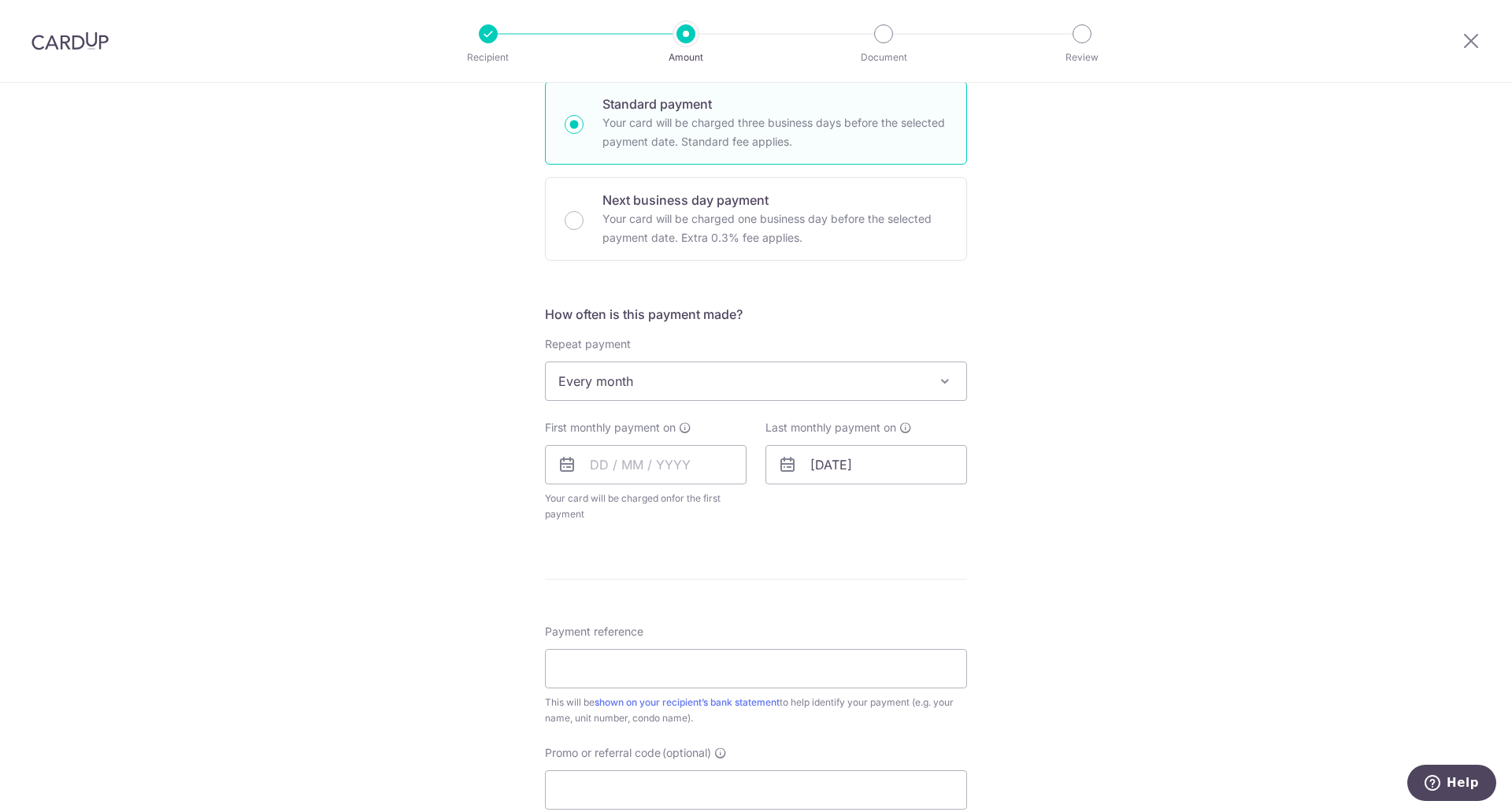
scroll to position [394, 0]
click at [623, 456] on input "text" at bounding box center [645, 458] width 201 height 39
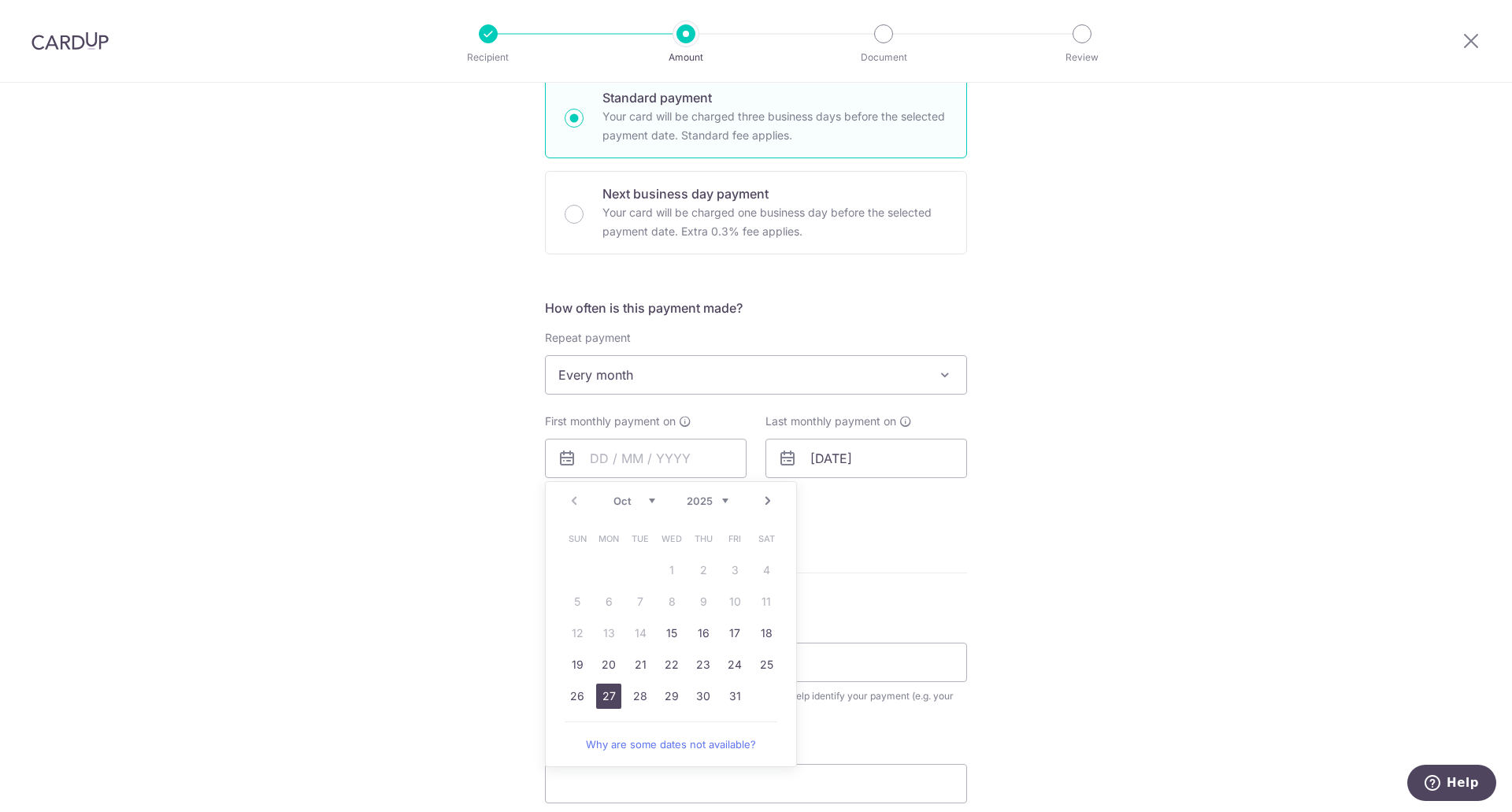
click at [613, 696] on link "27" at bounding box center [609, 696] width 25 height 25
type input "27/10/2025"
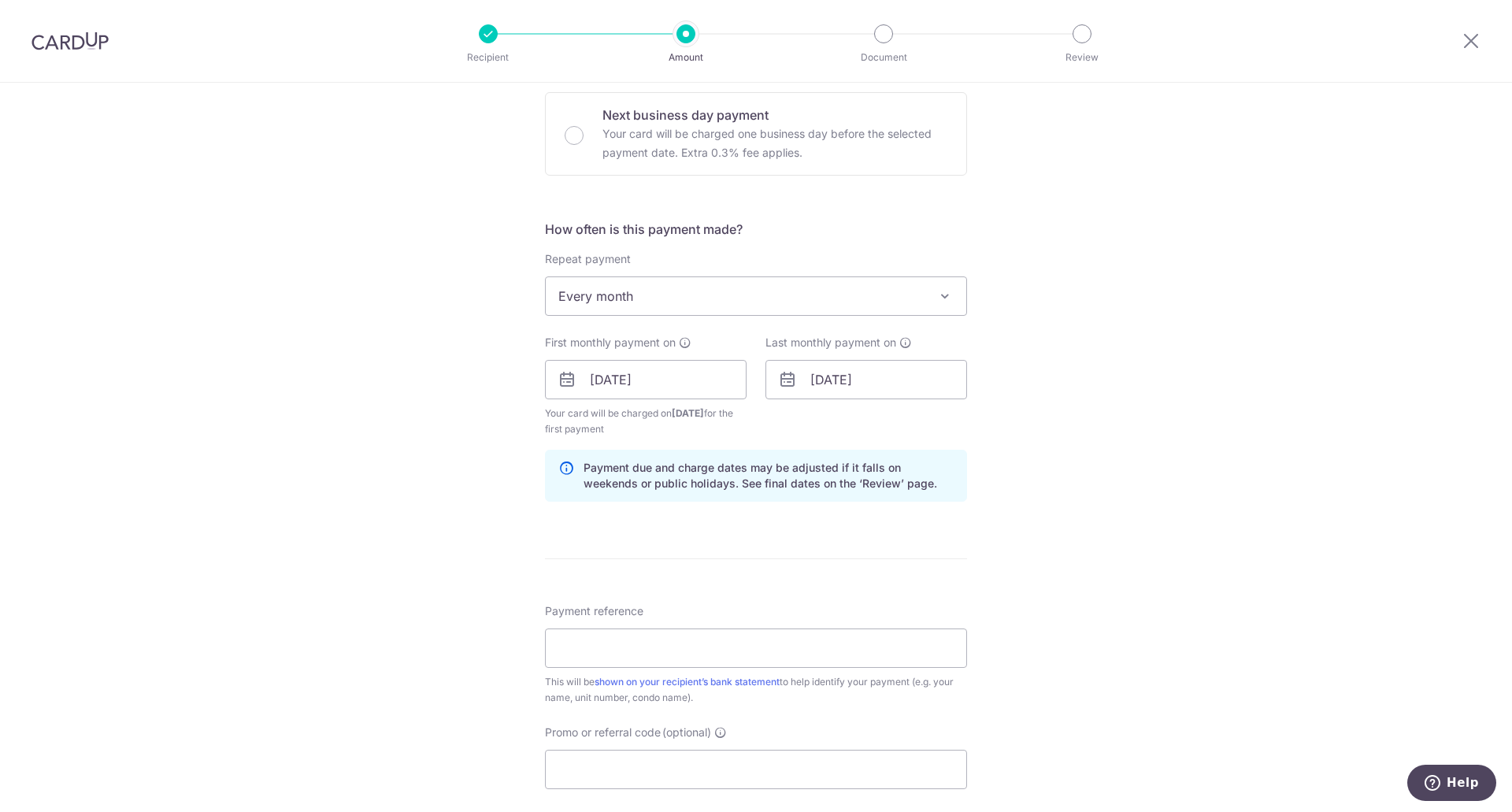
scroll to position [630, 0]
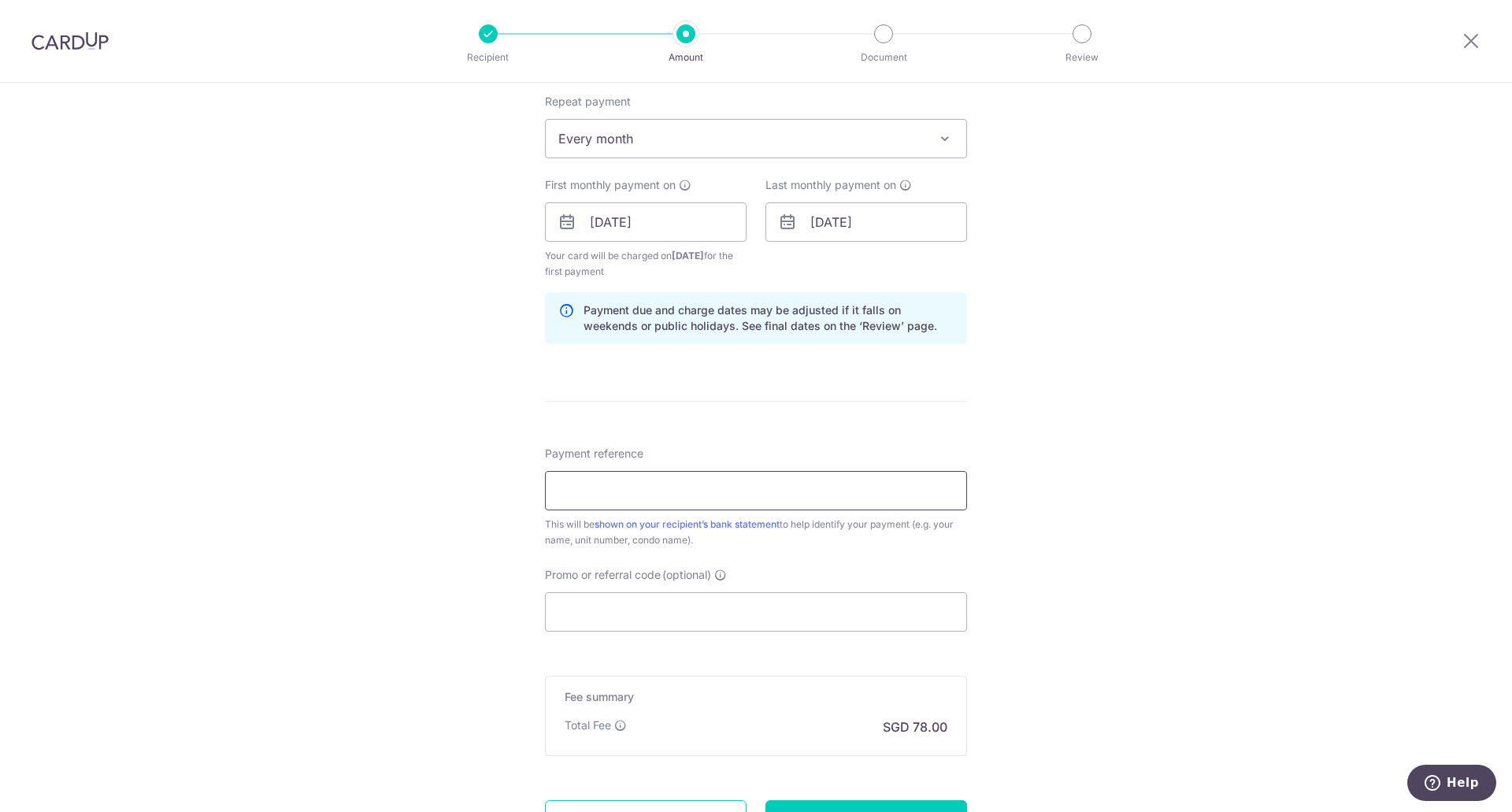
click at [769, 493] on input "Payment reference" at bounding box center [755, 491] width 422 height 39
type input "N"
type input "SK Rental"
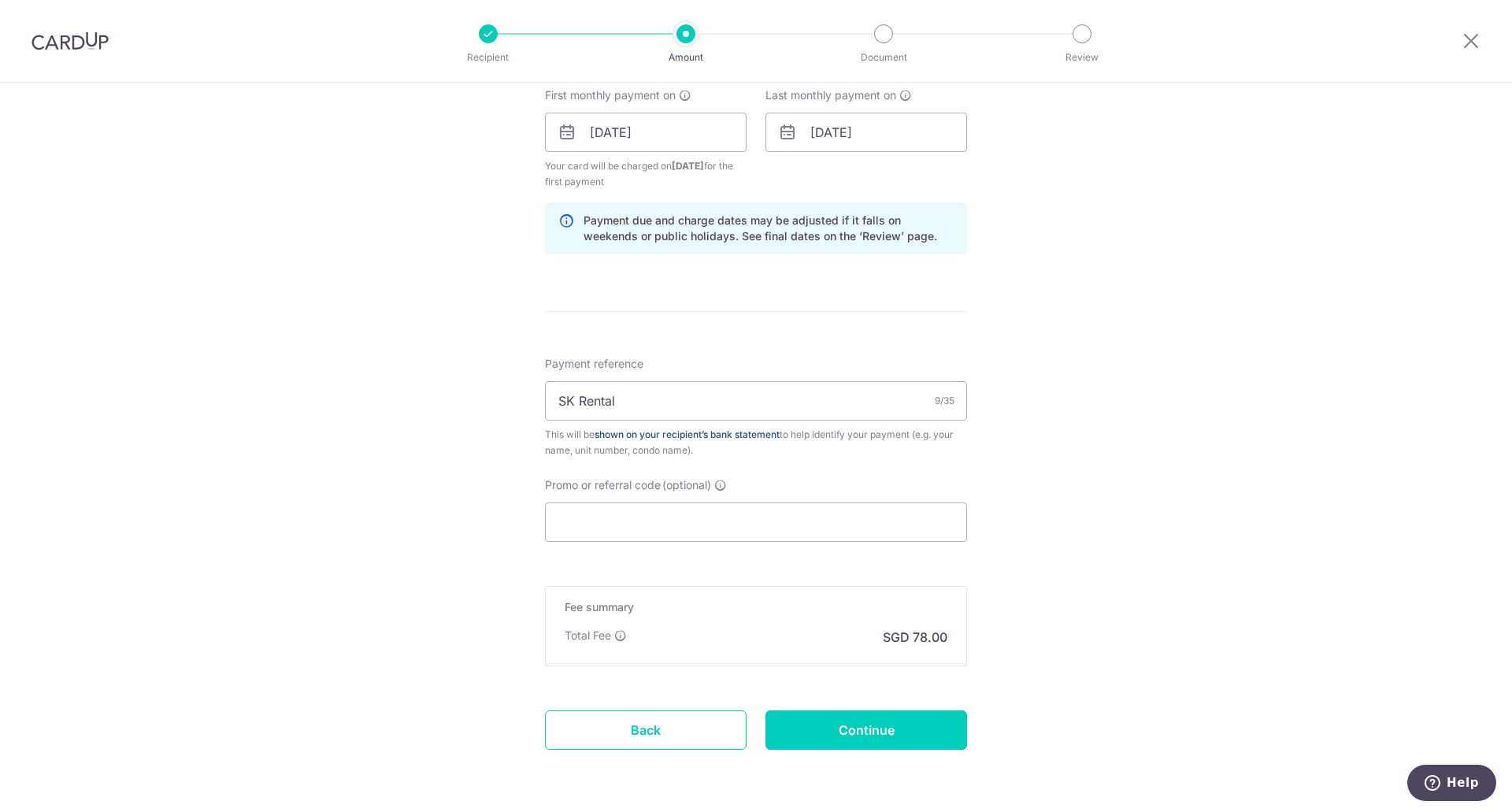
scroll to position [776, 0]
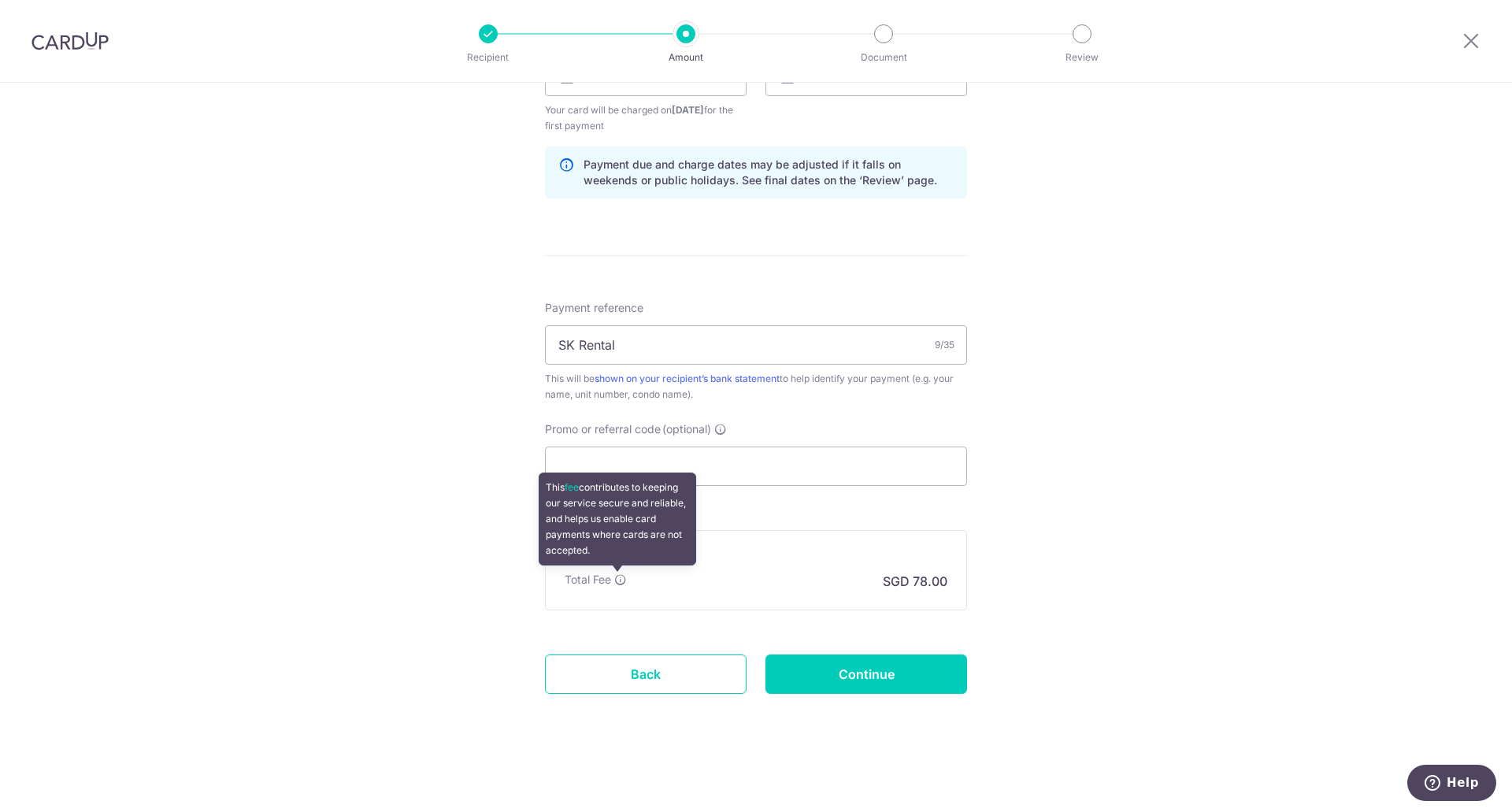
click at [615, 581] on icon at bounding box center [620, 579] width 12 height 12
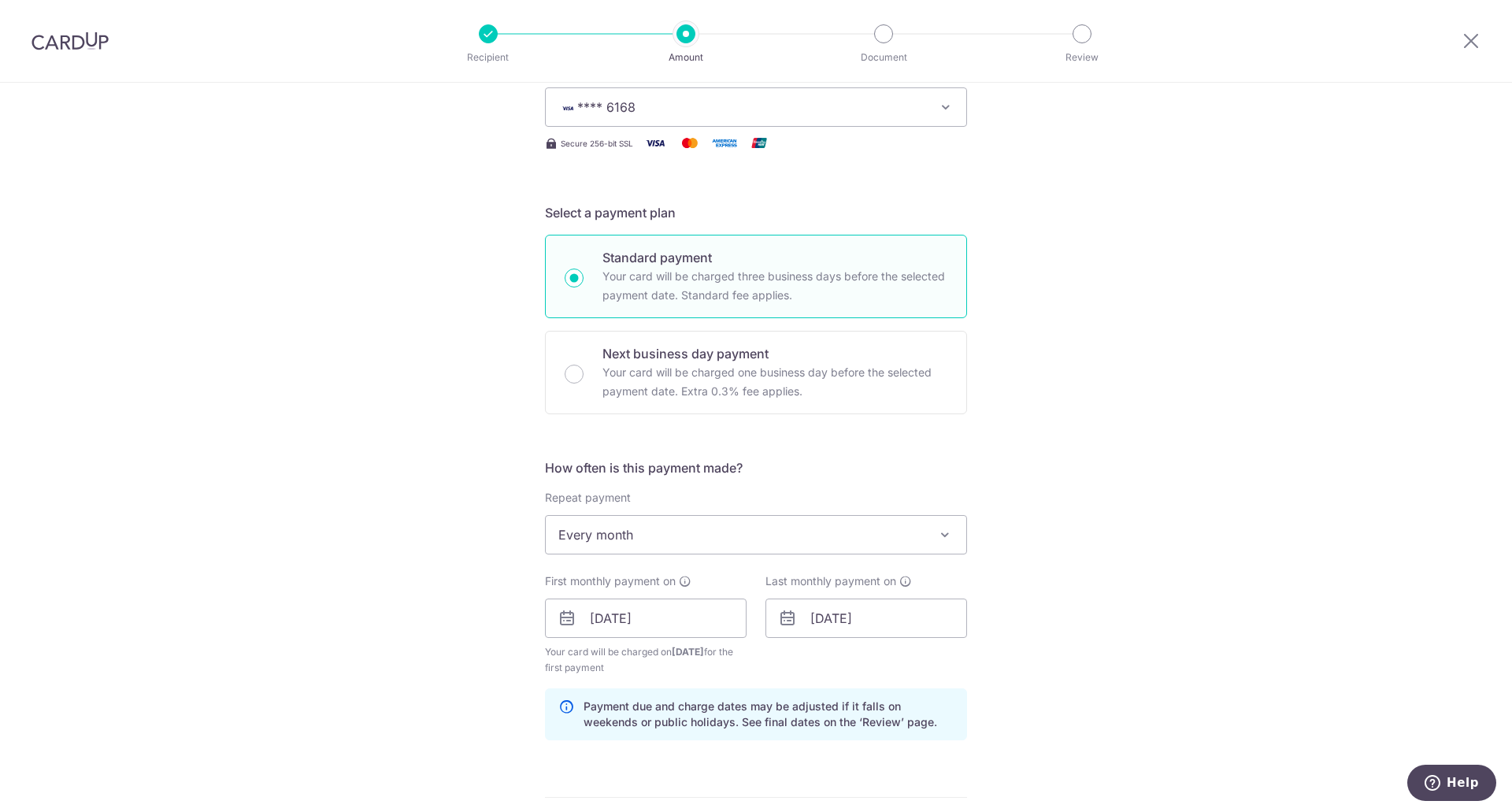
scroll to position [236, 0]
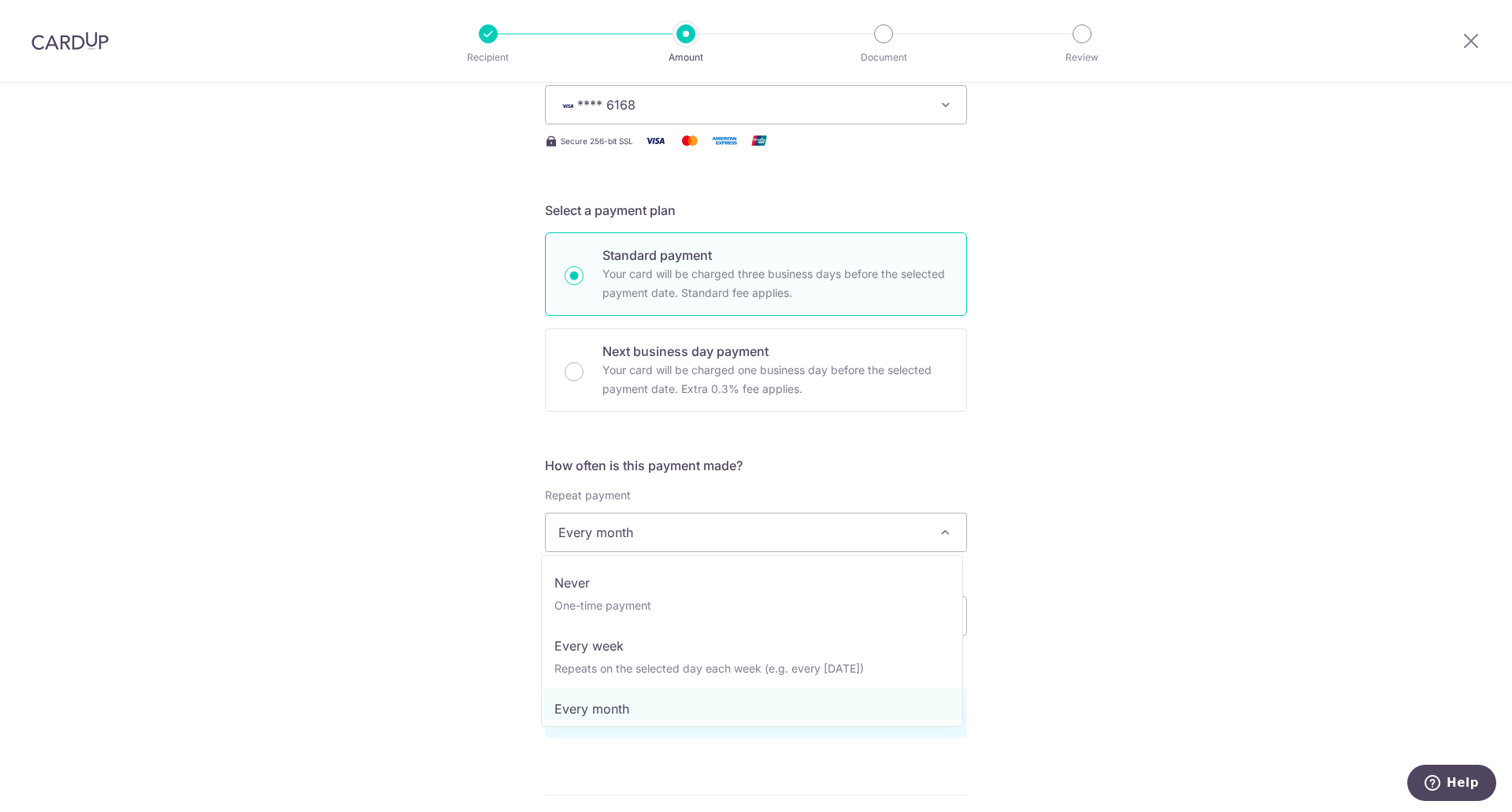
click at [632, 535] on span "Every month" at bounding box center [755, 533] width 420 height 38
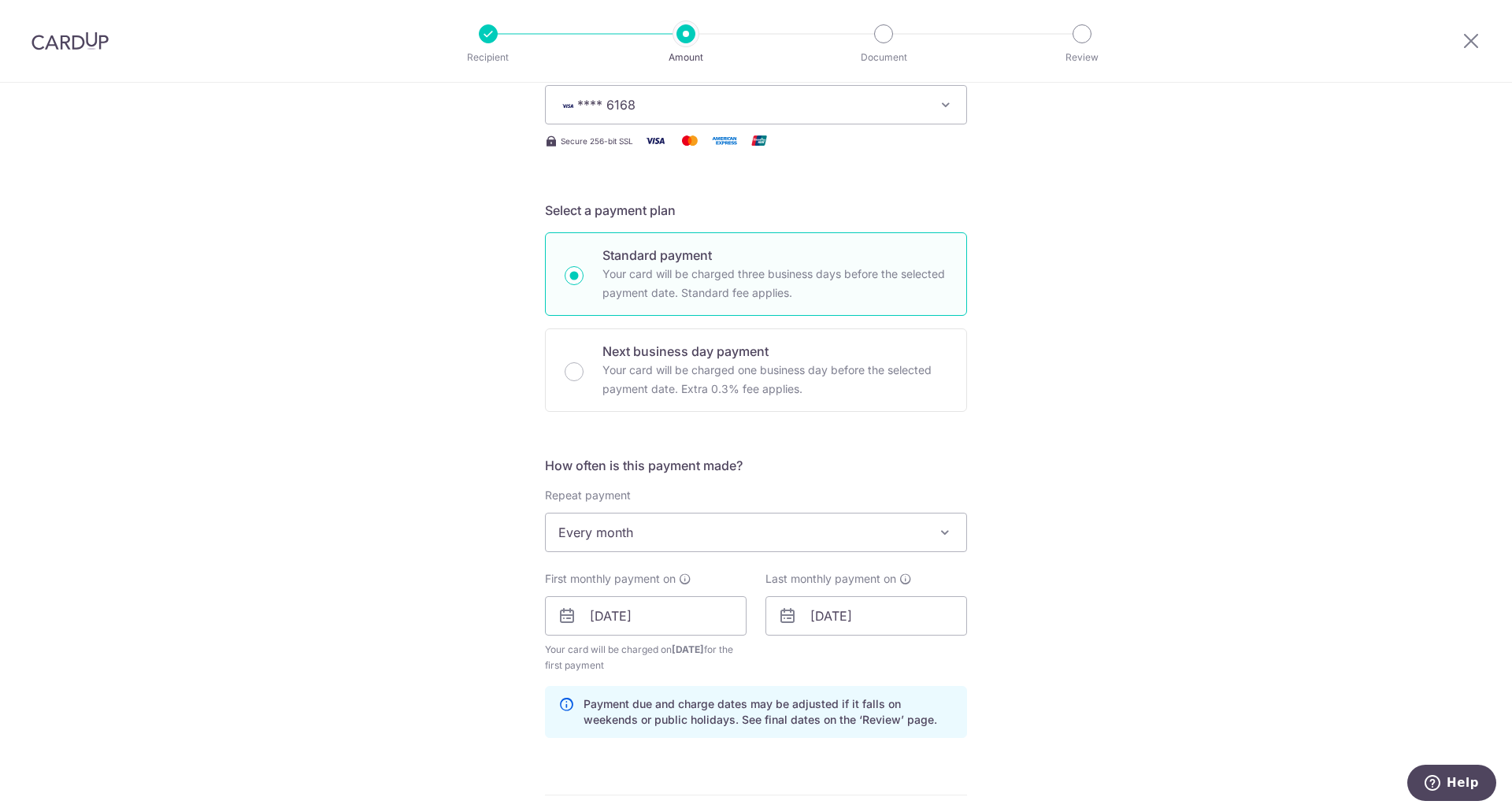
click at [1058, 397] on div "Tell us more about your payment Enter payment amount SGD 3,000.00 3000.00 Recip…" at bounding box center [756, 599] width 1512 height 1505
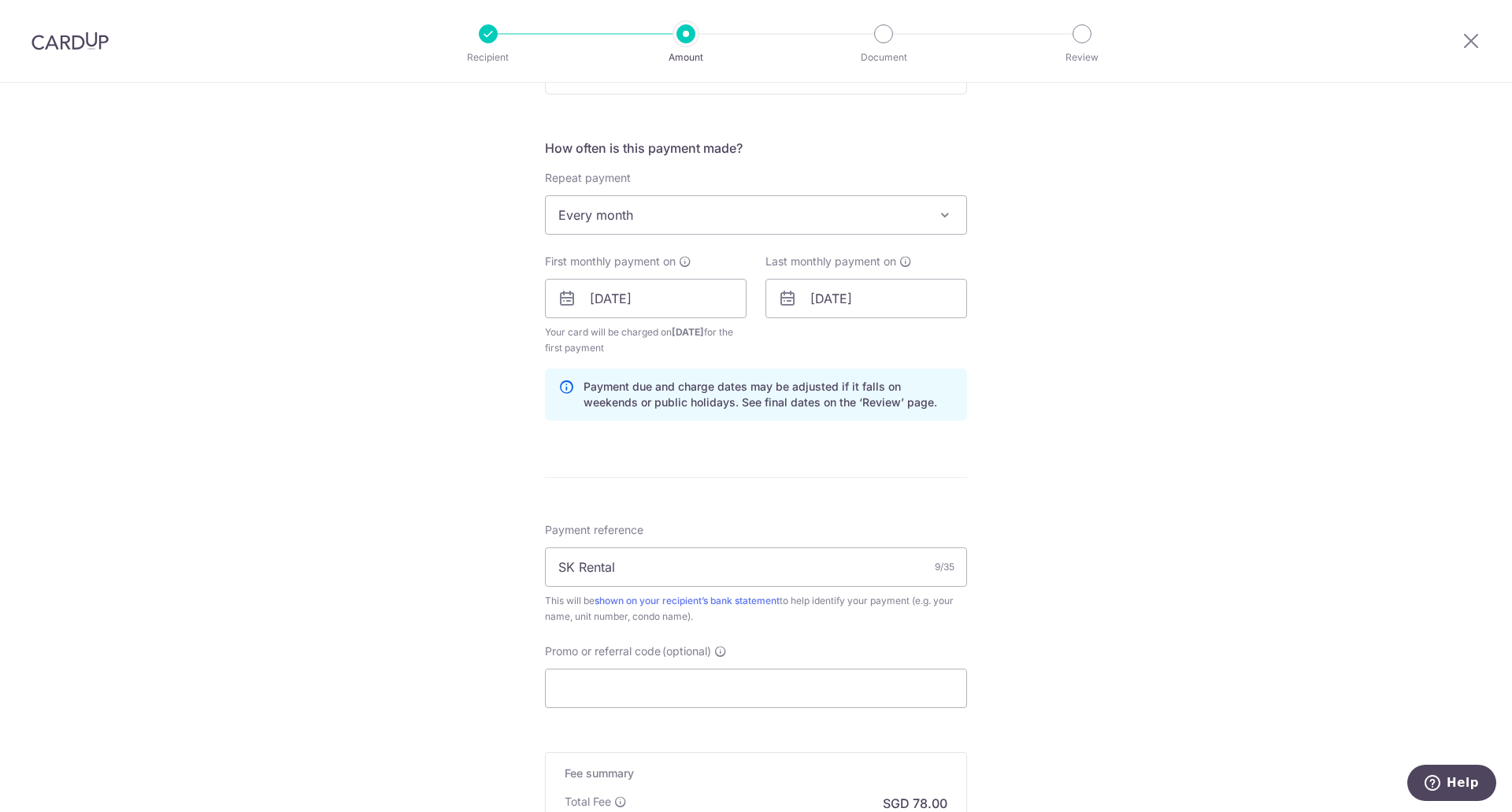
scroll to position [776, 0]
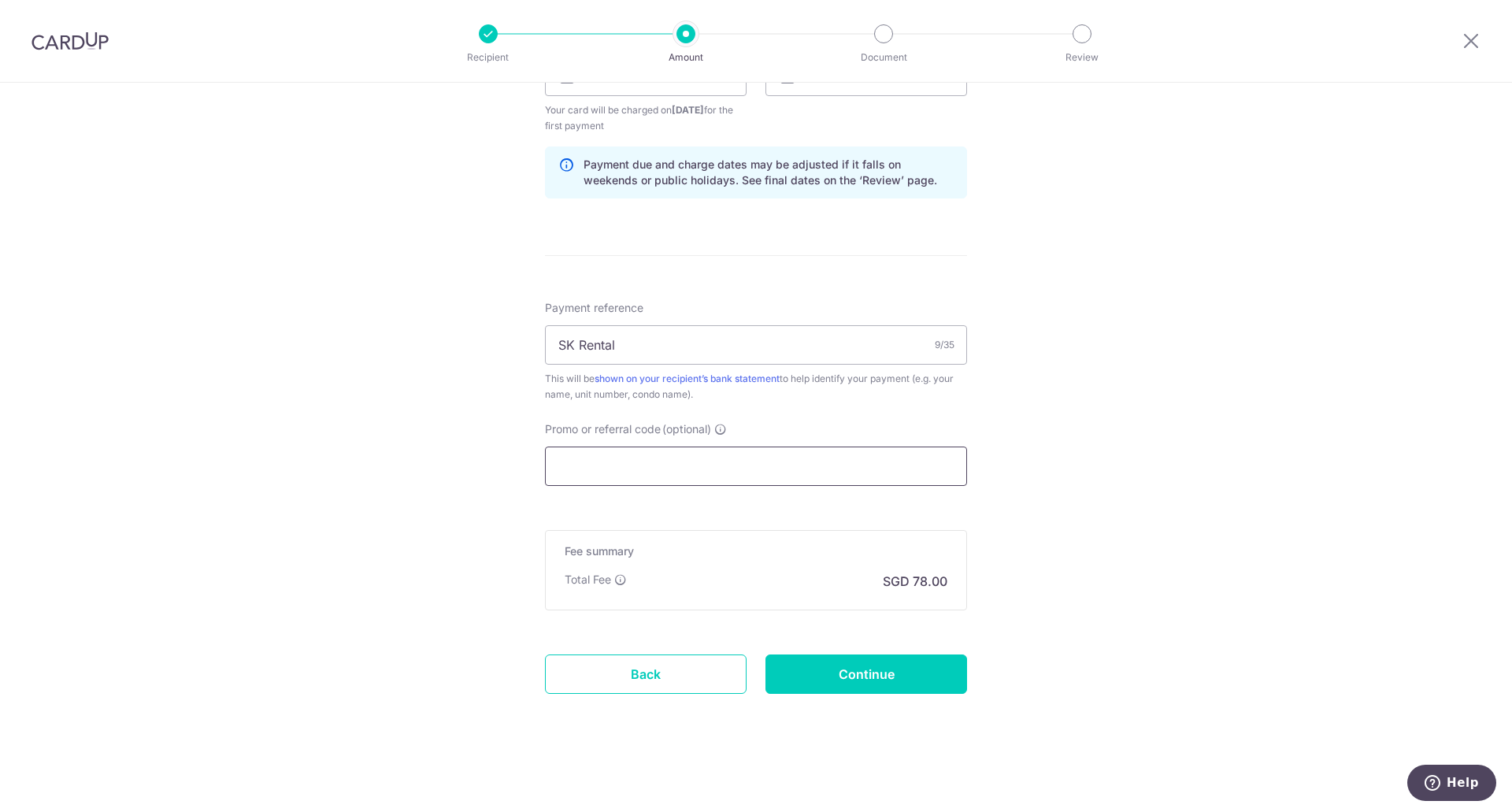
click at [622, 471] on input "Promo or referral code (optional)" at bounding box center [755, 466] width 422 height 39
paste input "SAVERENT179"
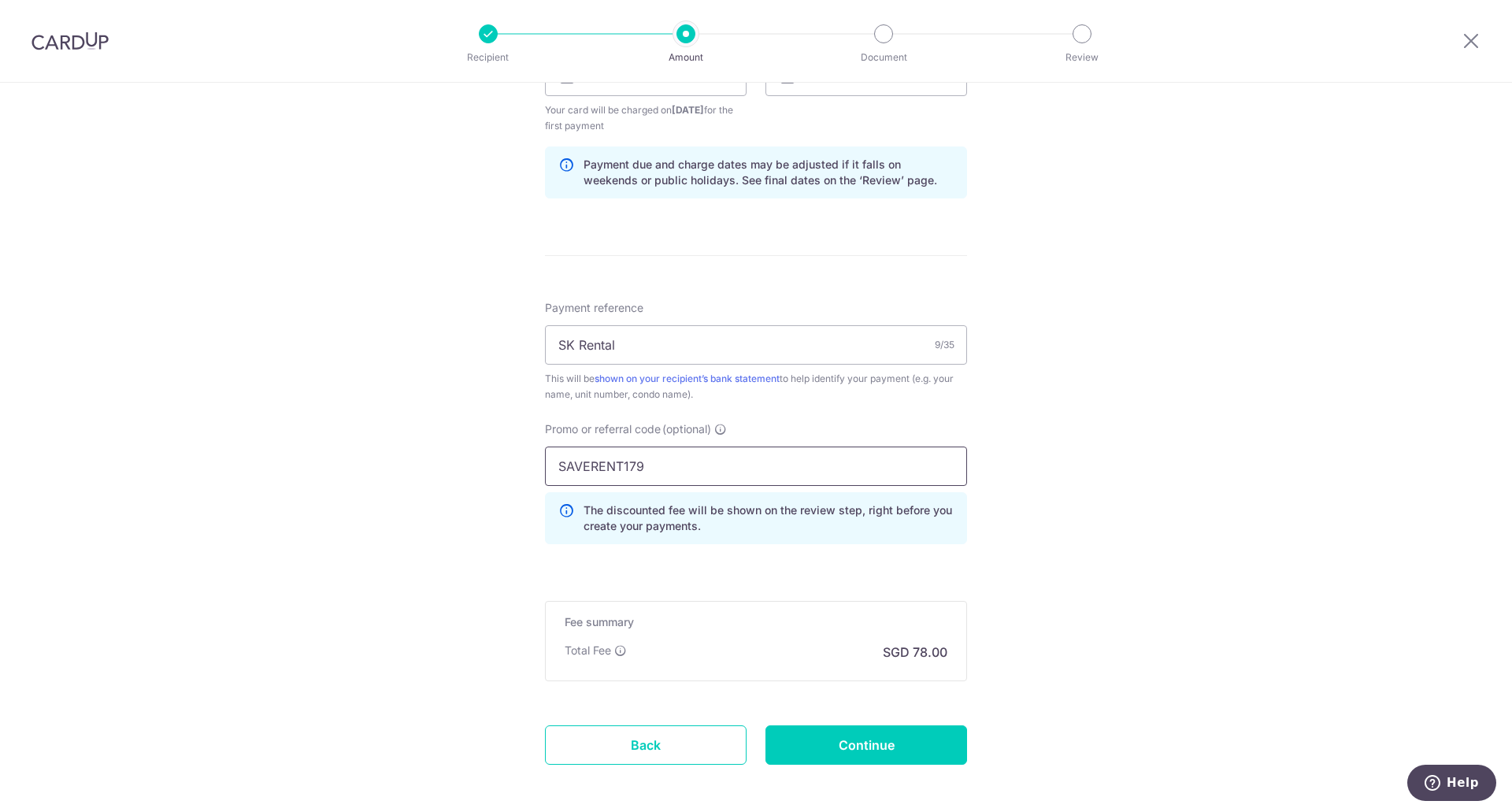
type input "SAVERENT179"
click at [1034, 551] on div "Tell us more about your payment Enter payment amount SGD 3,000.00 3000.00 Recip…" at bounding box center [756, 95] width 1512 height 1576
click at [804, 650] on div "Total Fee SGD 78.00" at bounding box center [755, 651] width 383 height 19
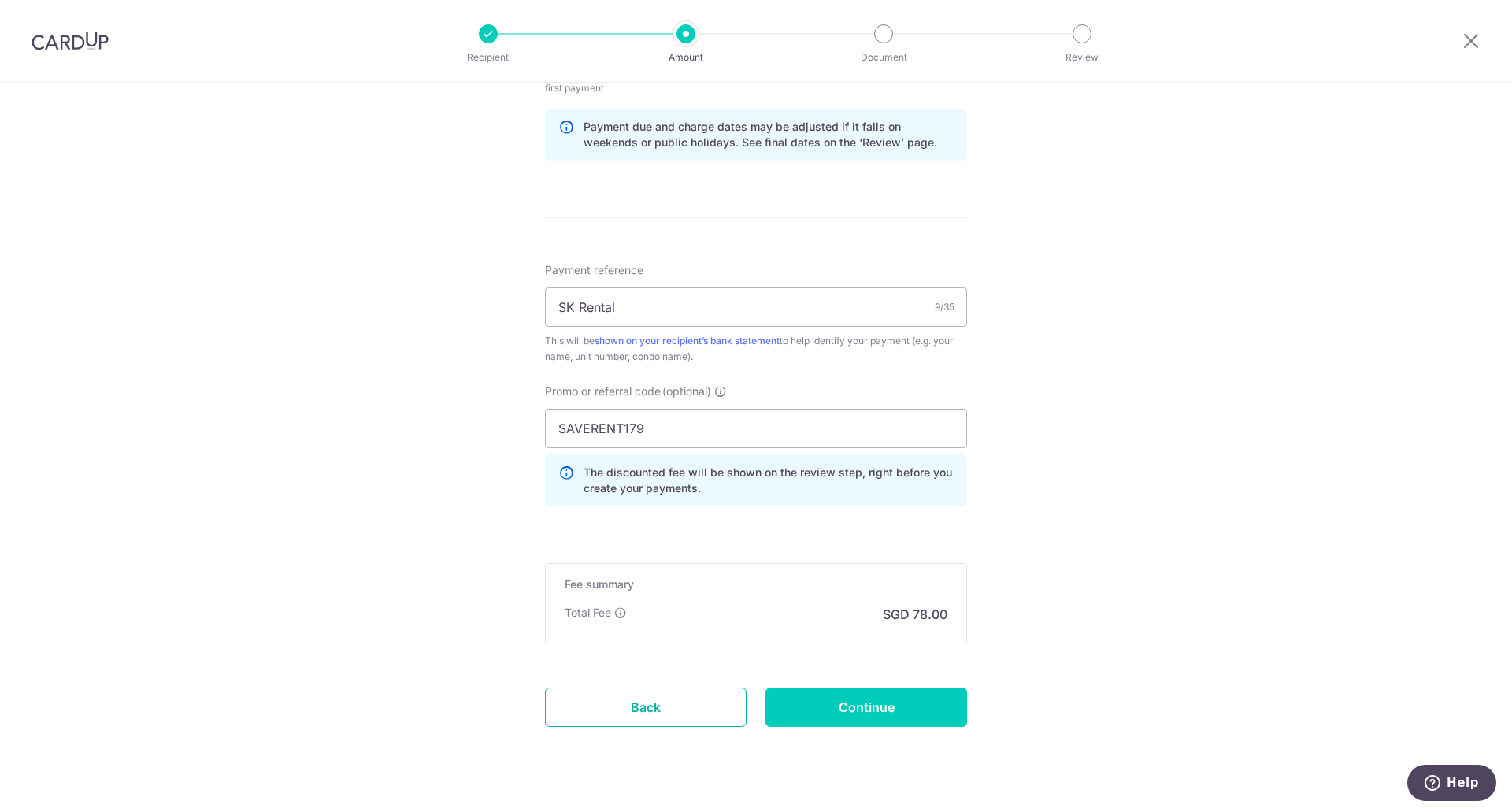
scroll to position [846, 0]
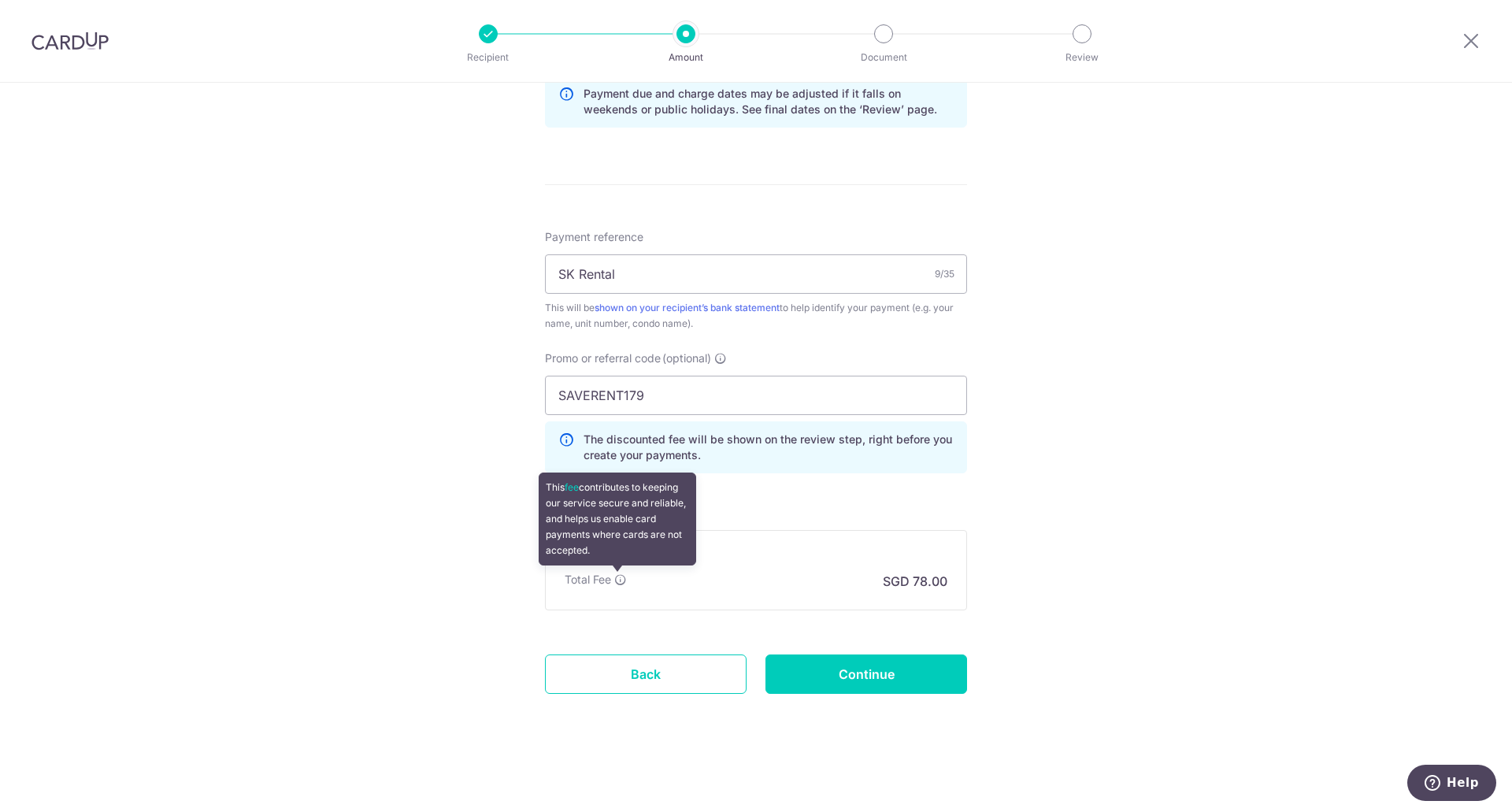
click at [614, 584] on icon at bounding box center [620, 579] width 12 height 12
click at [616, 582] on icon at bounding box center [620, 579] width 12 height 12
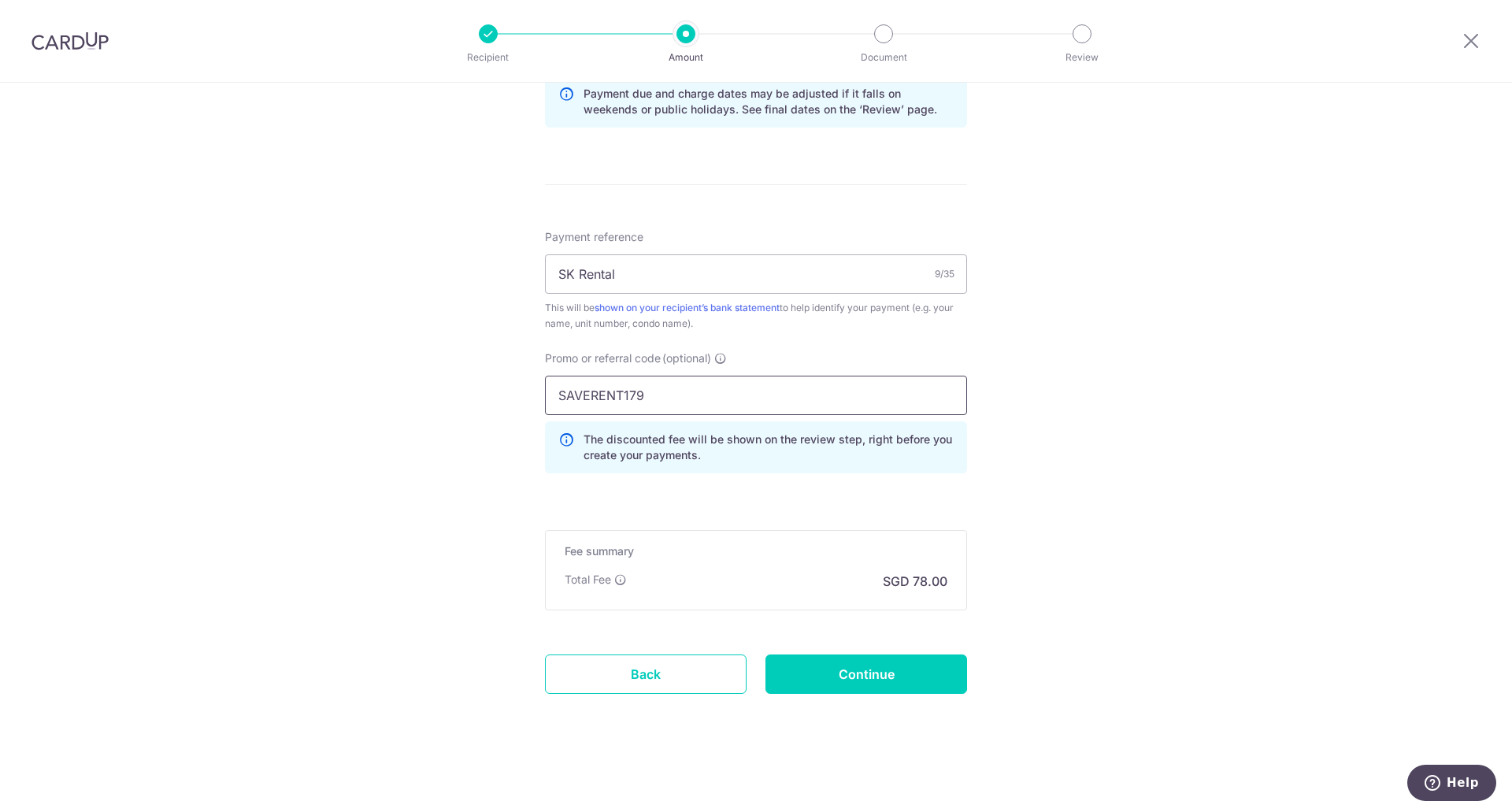
click at [550, 399] on input "SAVERENT179" at bounding box center [755, 396] width 422 height 39
click at [804, 674] on input "Continue" at bounding box center [866, 674] width 201 height 39
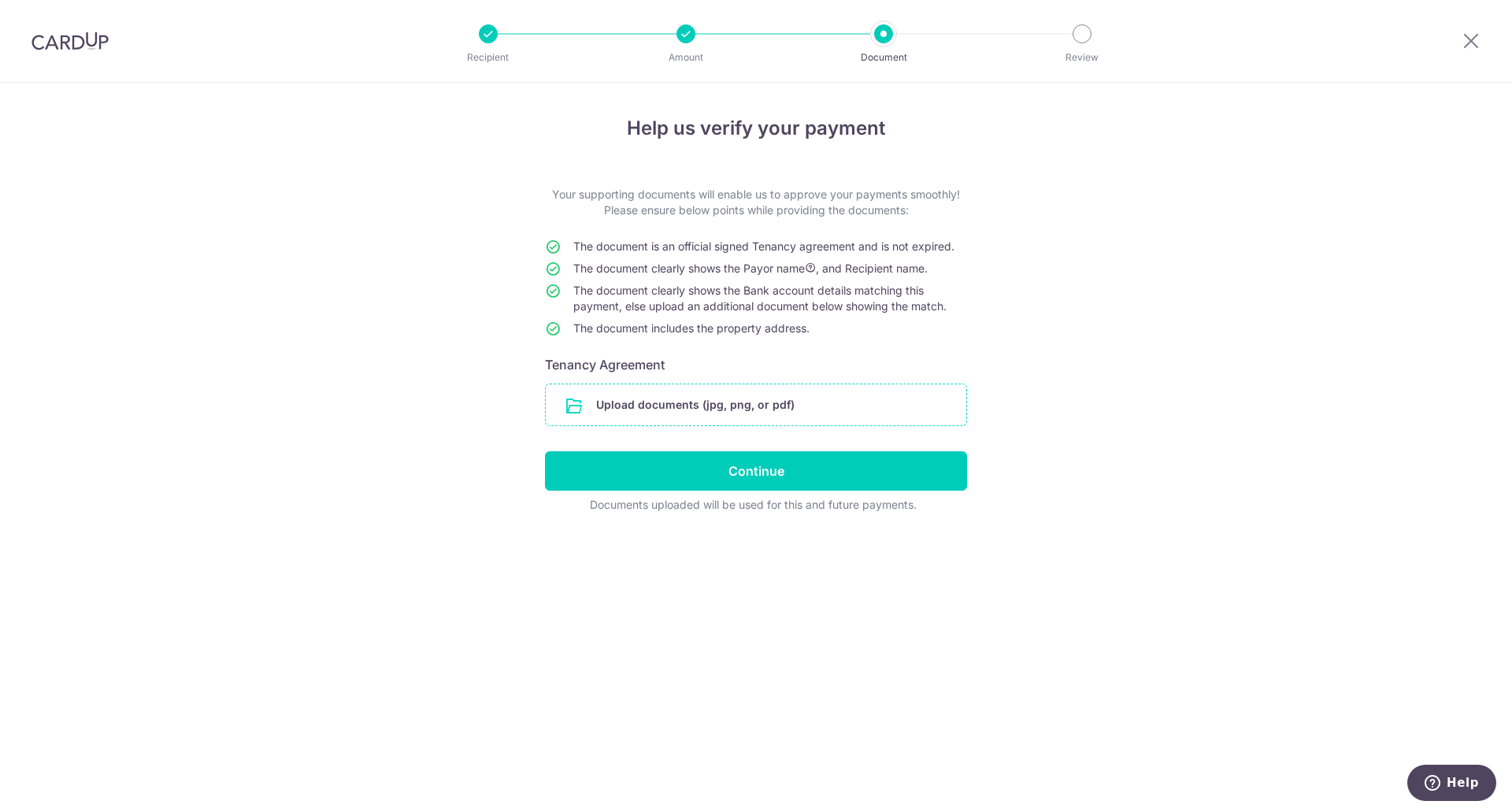
click at [642, 391] on input "file" at bounding box center [755, 405] width 420 height 41
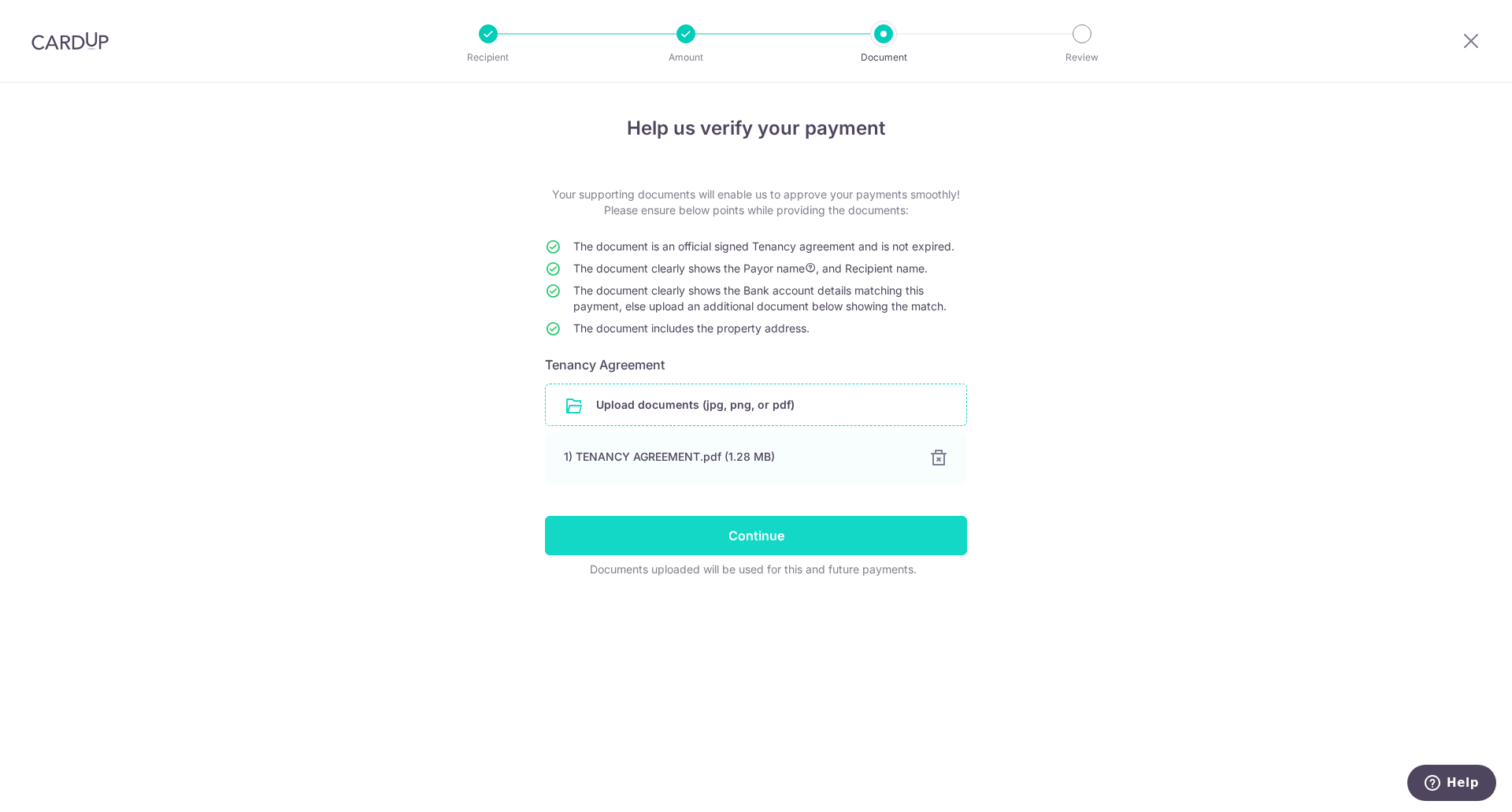
click at [804, 526] on input "Continue" at bounding box center [755, 536] width 422 height 39
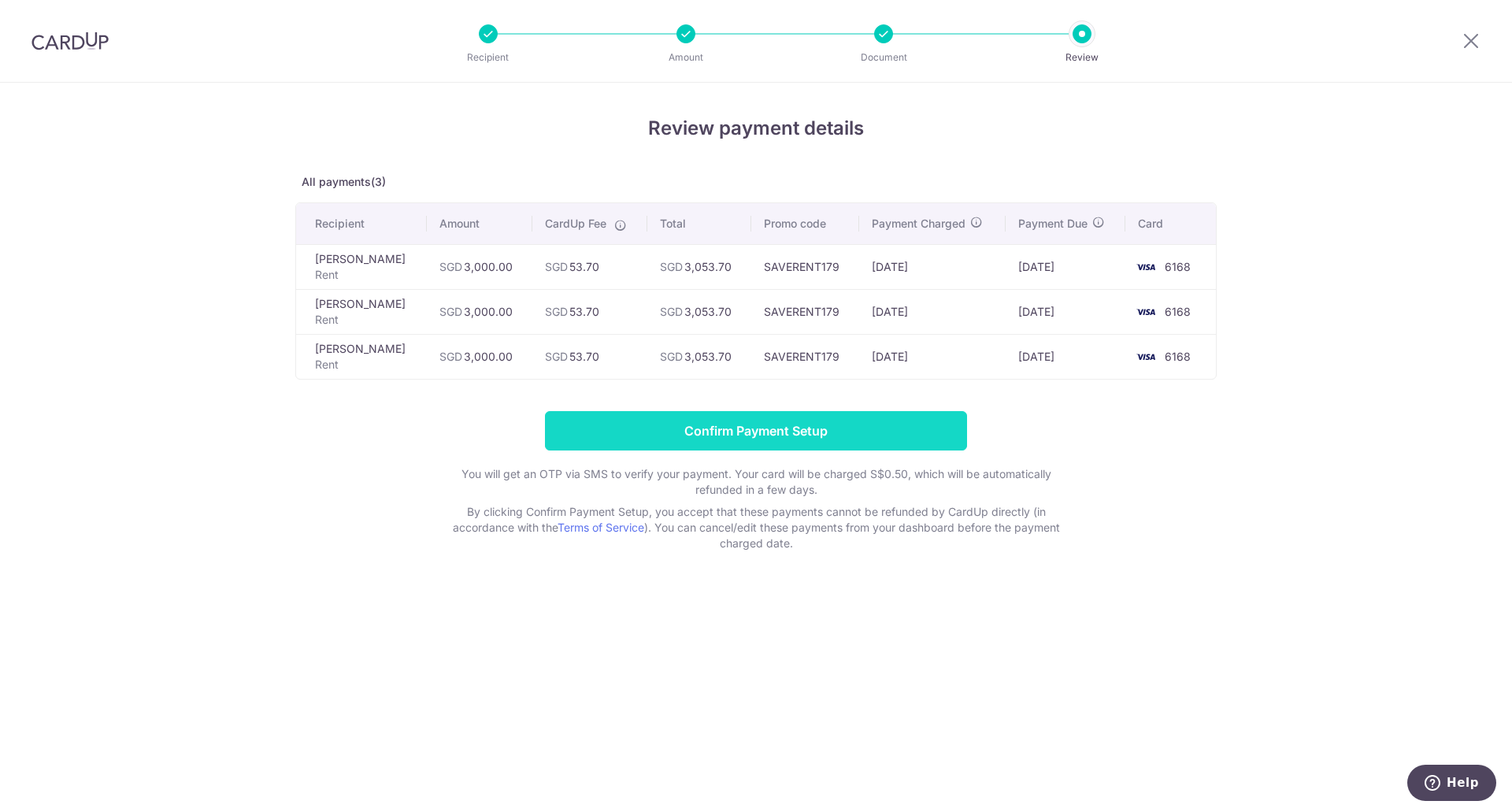
click at [921, 441] on input "Confirm Payment Setup" at bounding box center [755, 431] width 422 height 39
